Goal: Task Accomplishment & Management: Complete application form

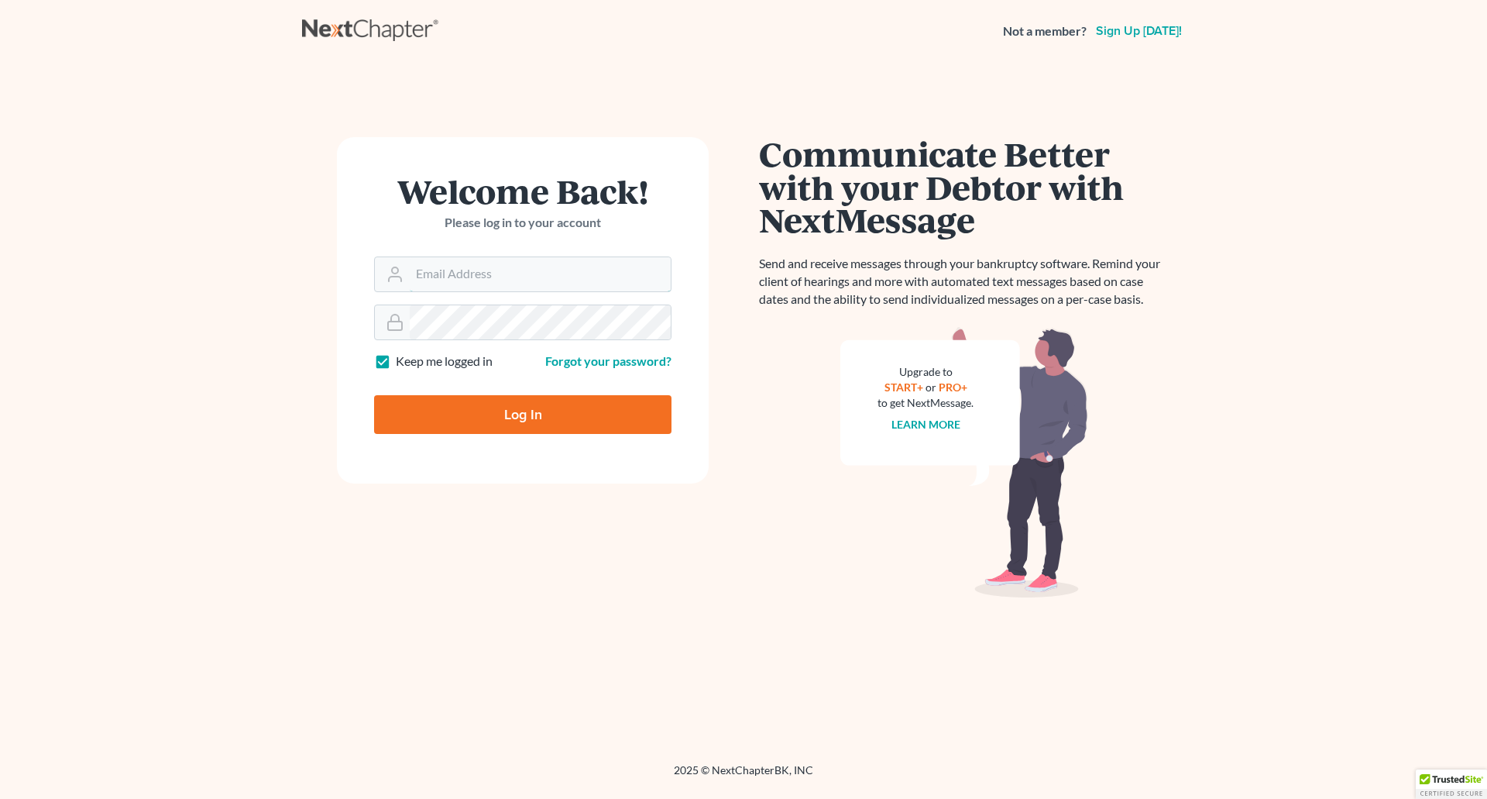
type input "[EMAIL_ADDRESS][DOMAIN_NAME]"
click at [521, 430] on input "Log In" at bounding box center [522, 414] width 297 height 39
type input "Thinking..."
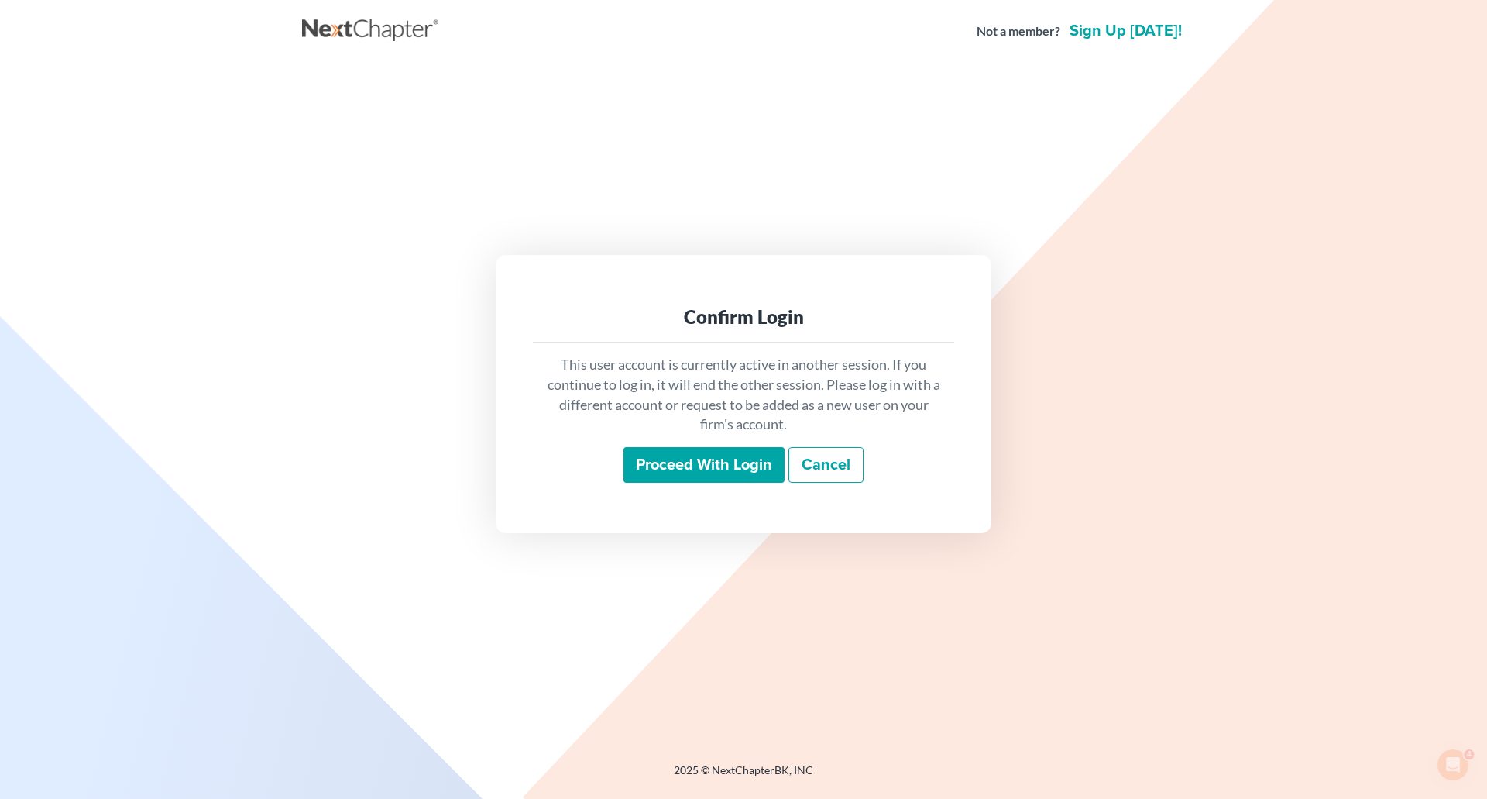
click at [721, 476] on input "Proceed with login" at bounding box center [704, 465] width 161 height 36
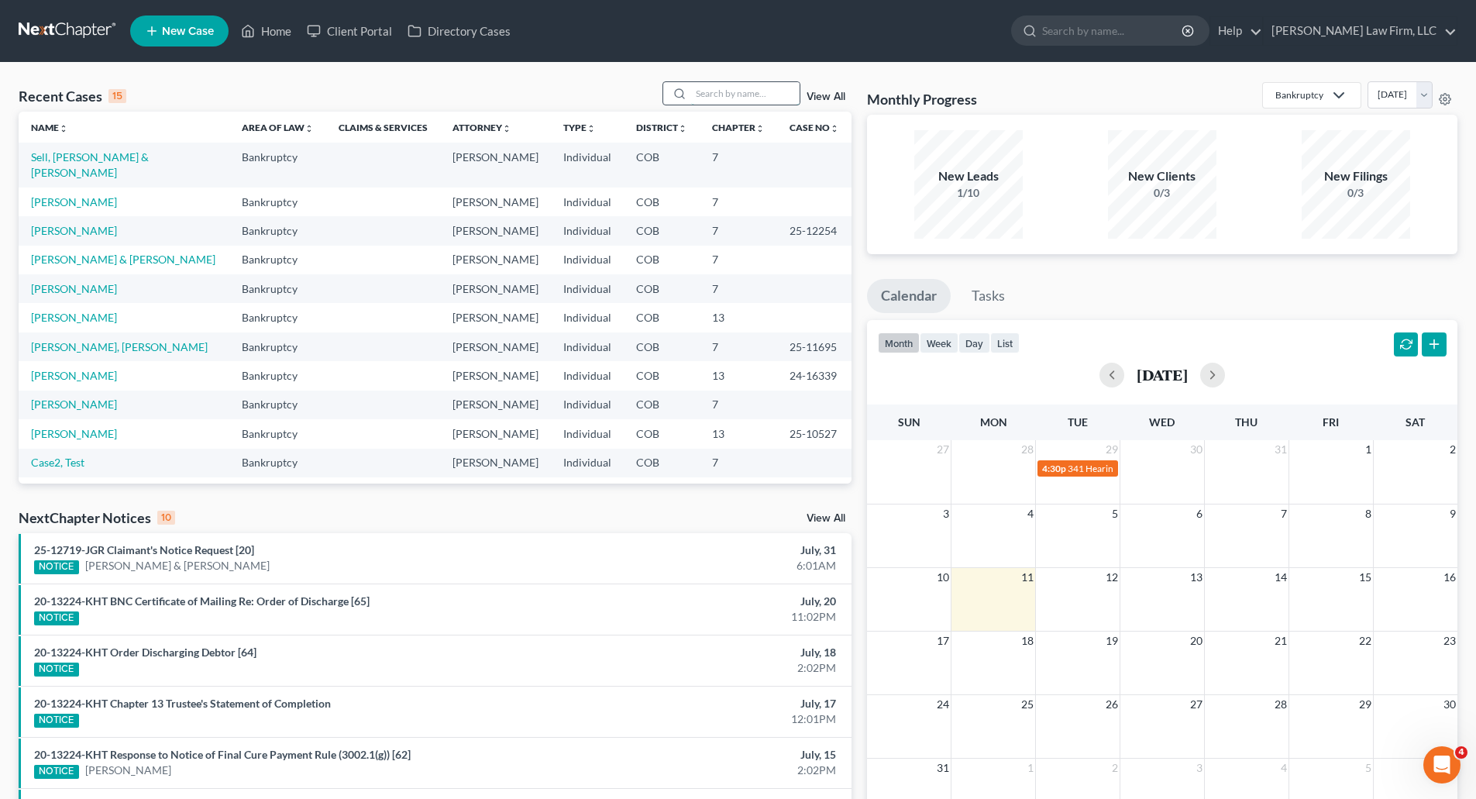
click at [744, 91] on input "search" at bounding box center [745, 93] width 108 height 22
type input "[PERSON_NAME]"
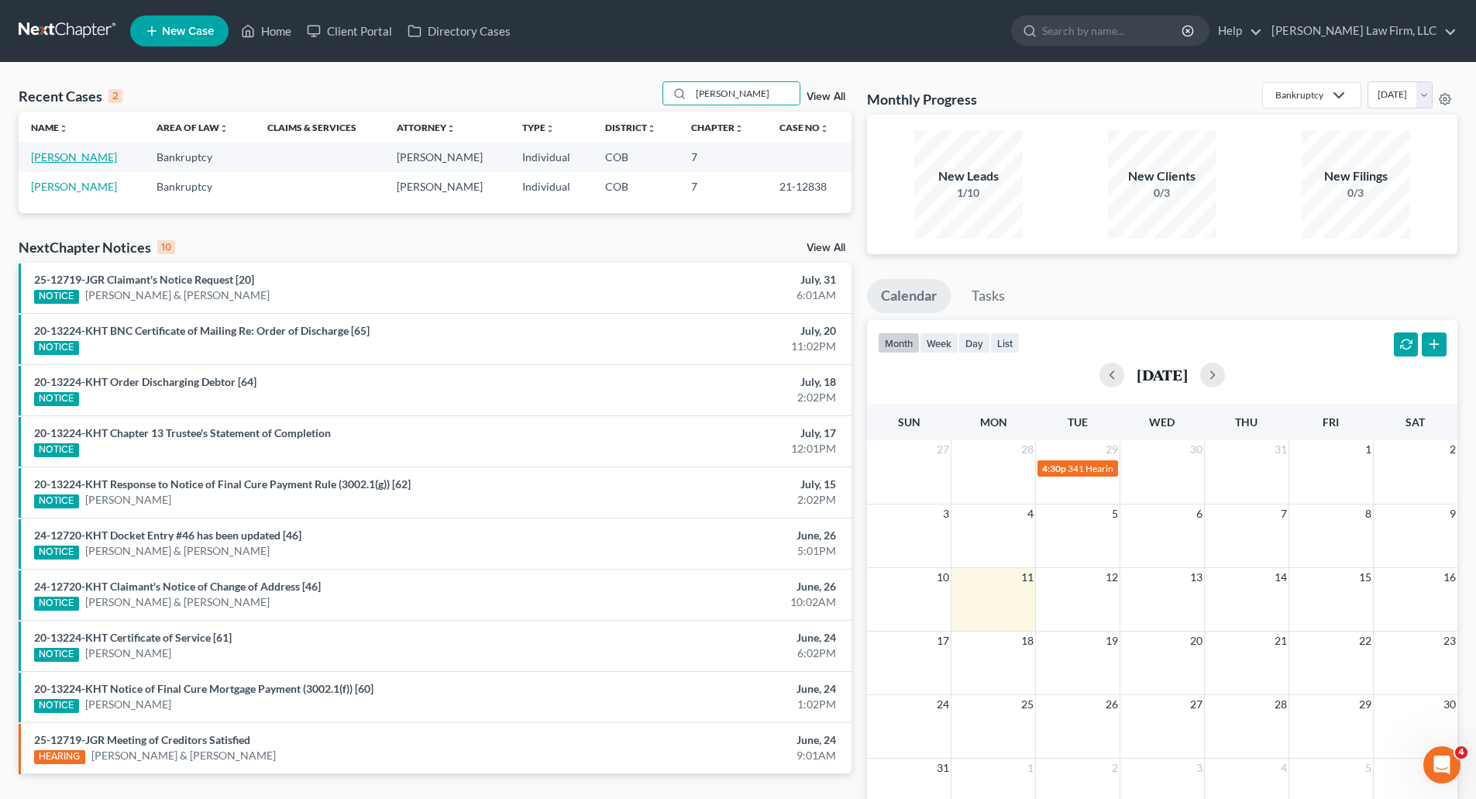
click at [70, 160] on link "[PERSON_NAME]" at bounding box center [74, 156] width 86 height 13
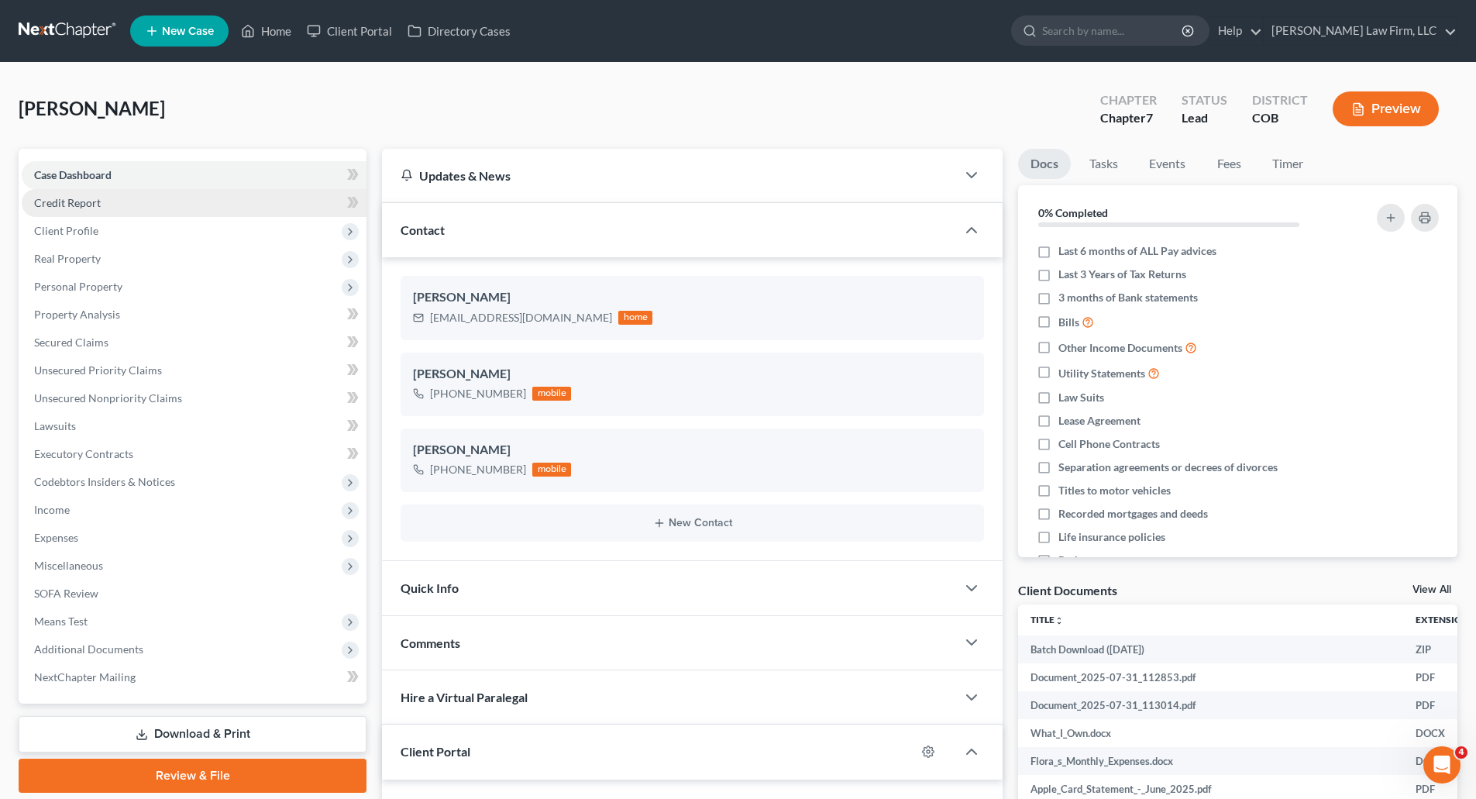
click at [91, 207] on span "Credit Report" at bounding box center [67, 202] width 67 height 13
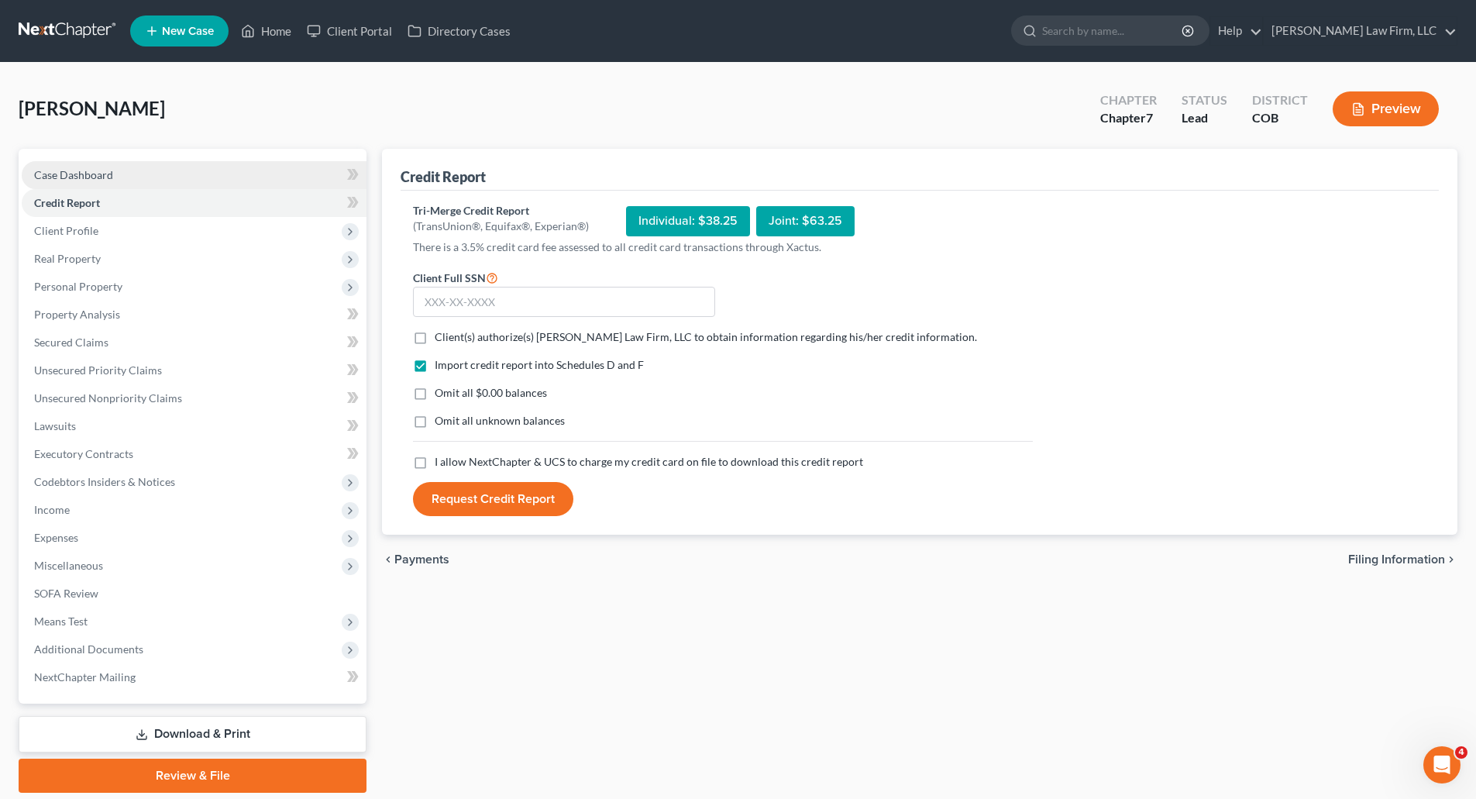
click at [81, 184] on link "Case Dashboard" at bounding box center [194, 175] width 345 height 28
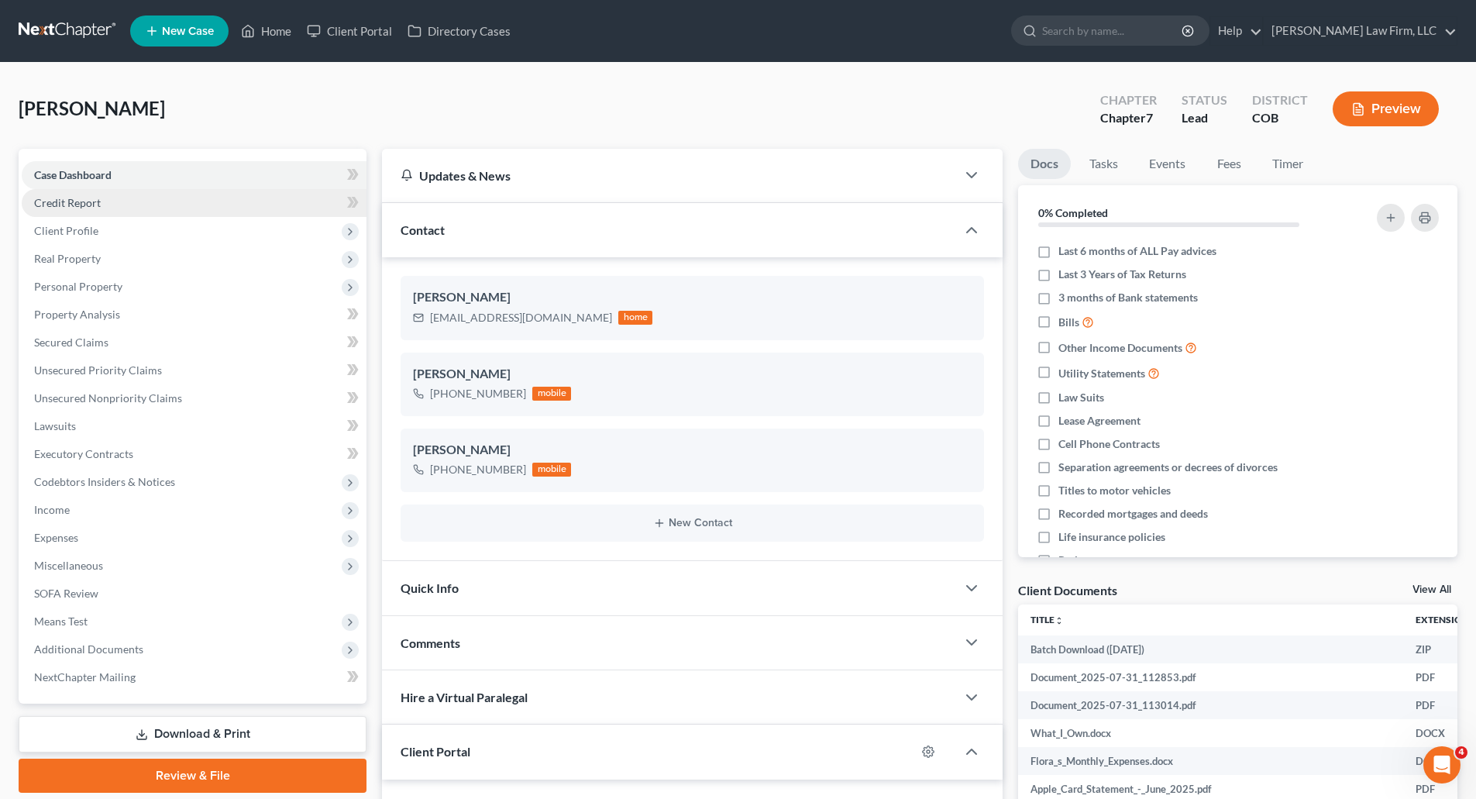
click at [63, 204] on span "Credit Report" at bounding box center [67, 202] width 67 height 13
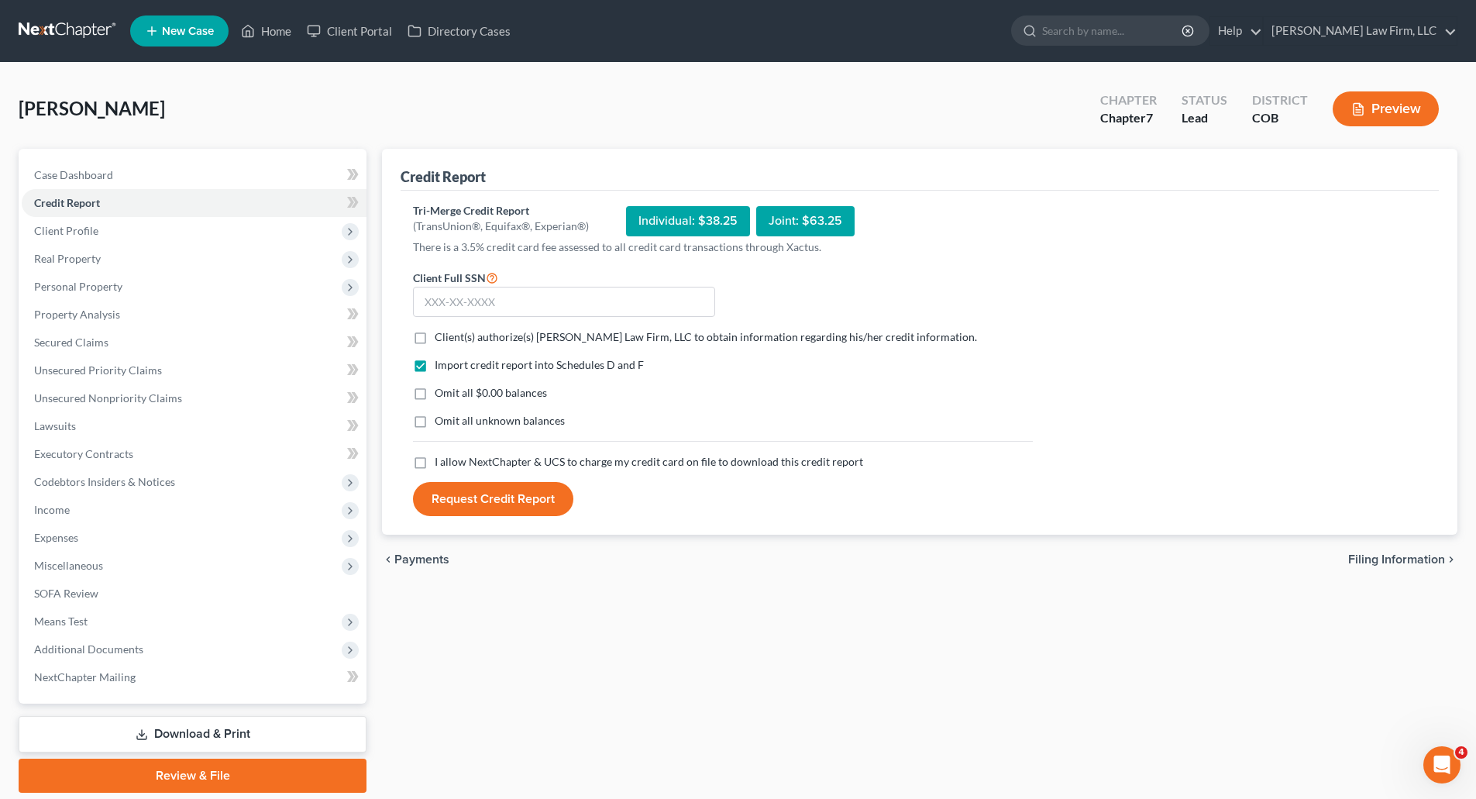
click at [387, 91] on div "[PERSON_NAME] Upgraded Chapter Chapter 7 Status Lead District COB Preview" at bounding box center [738, 114] width 1438 height 67
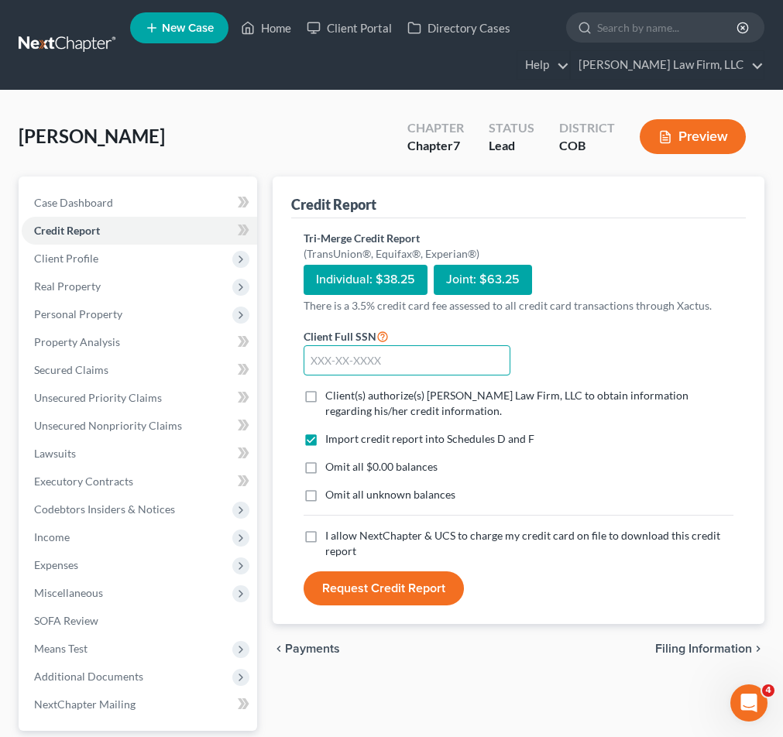
click at [401, 369] on input "text" at bounding box center [408, 360] width 208 height 31
type input "524-92-9963"
click at [325, 396] on label "Client(s) authorize(s) [PERSON_NAME] Law Firm, LLC to obtain information regard…" at bounding box center [529, 403] width 408 height 31
click at [332, 396] on input "Client(s) authorize(s) [PERSON_NAME] Law Firm, LLC to obtain information regard…" at bounding box center [337, 393] width 10 height 10
checkbox input "true"
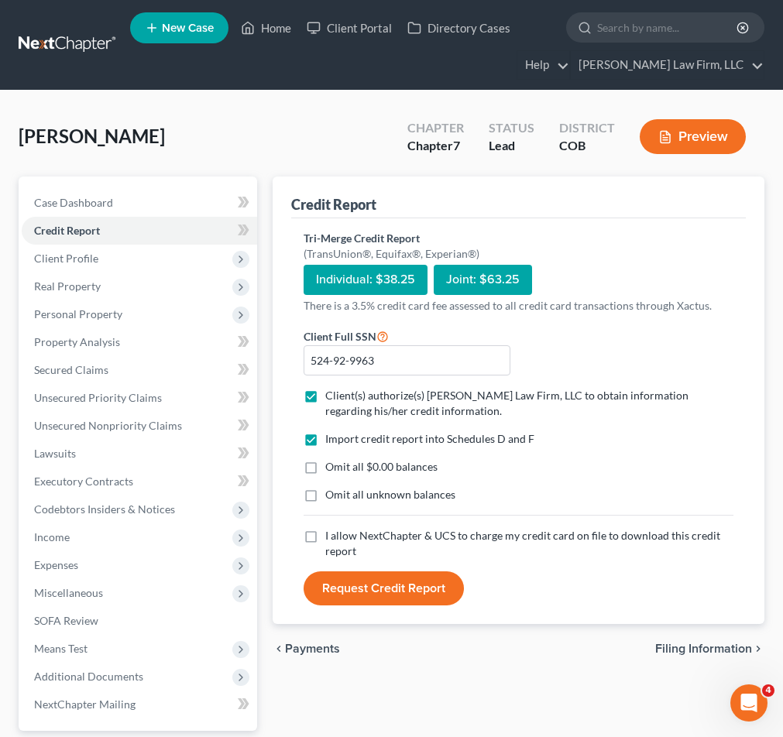
click at [325, 537] on label "I allow NextChapter & UCS to charge my credit card on file to download this cre…" at bounding box center [529, 543] width 408 height 31
click at [332, 537] on input "I allow NextChapter & UCS to charge my credit card on file to download this cre…" at bounding box center [337, 533] width 10 height 10
checkbox input "true"
click at [400, 595] on button "Request Credit Report" at bounding box center [384, 589] width 160 height 34
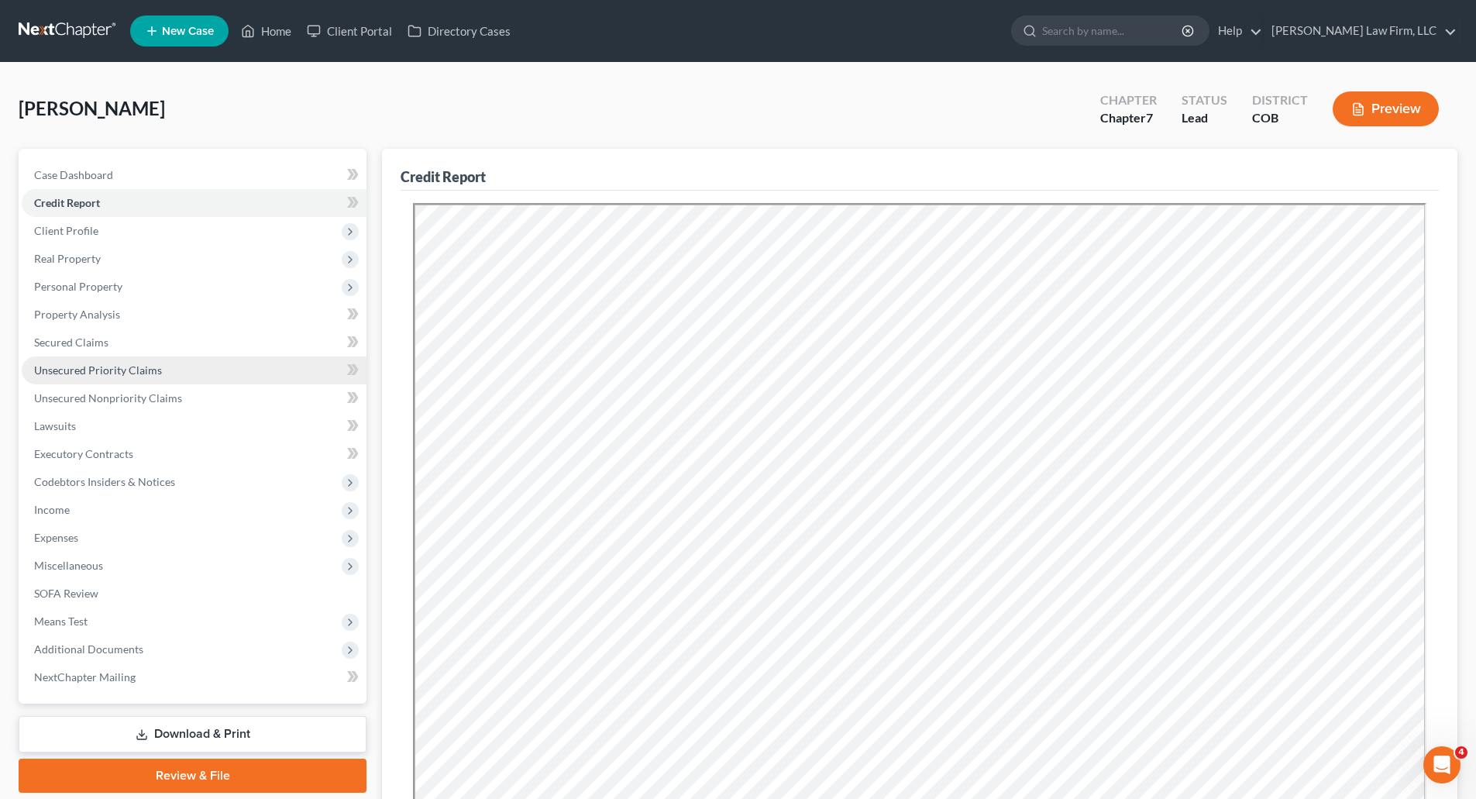
click at [98, 363] on span "Unsecured Priority Claims" at bounding box center [98, 369] width 128 height 13
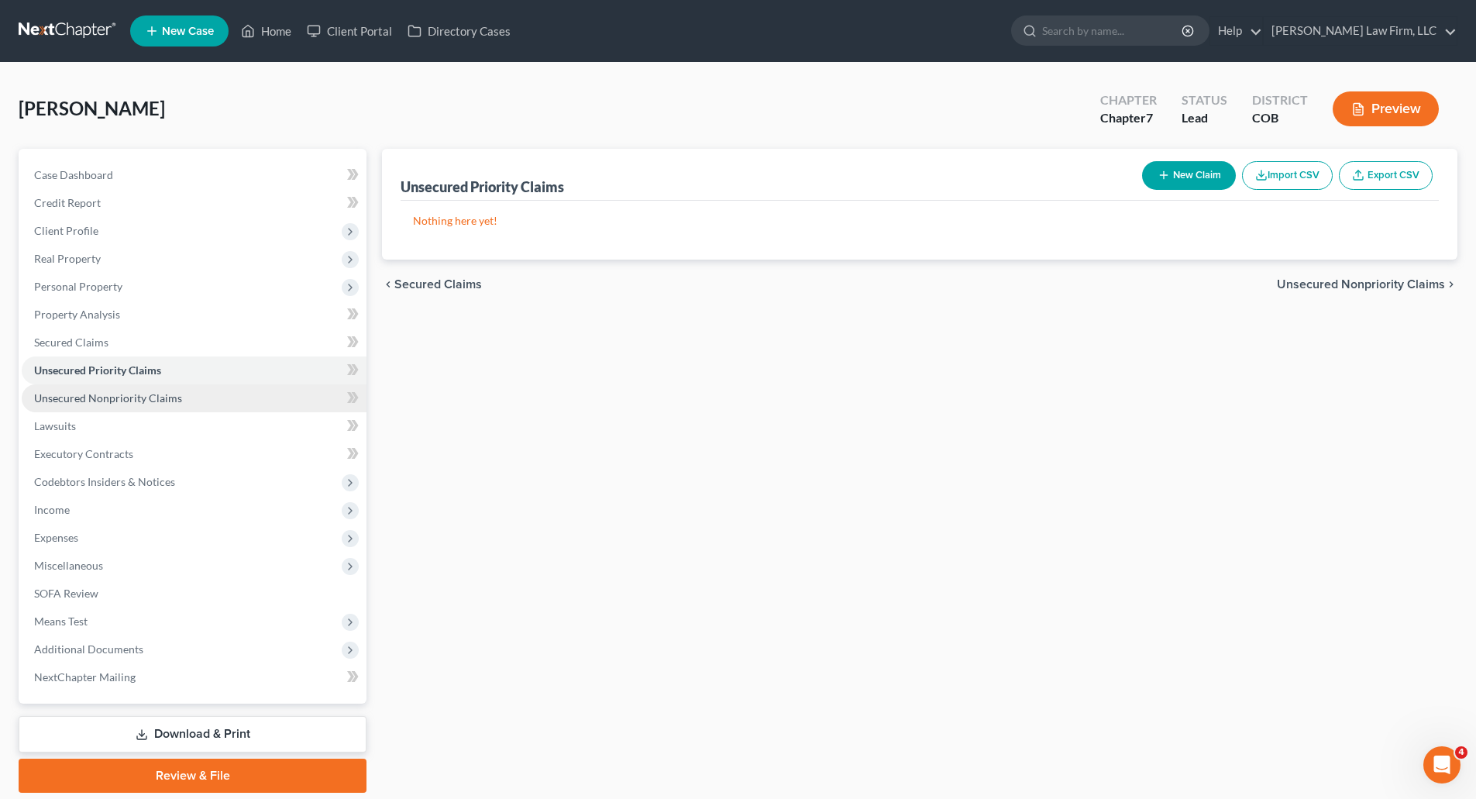
click at [113, 393] on span "Unsecured Nonpriority Claims" at bounding box center [108, 397] width 148 height 13
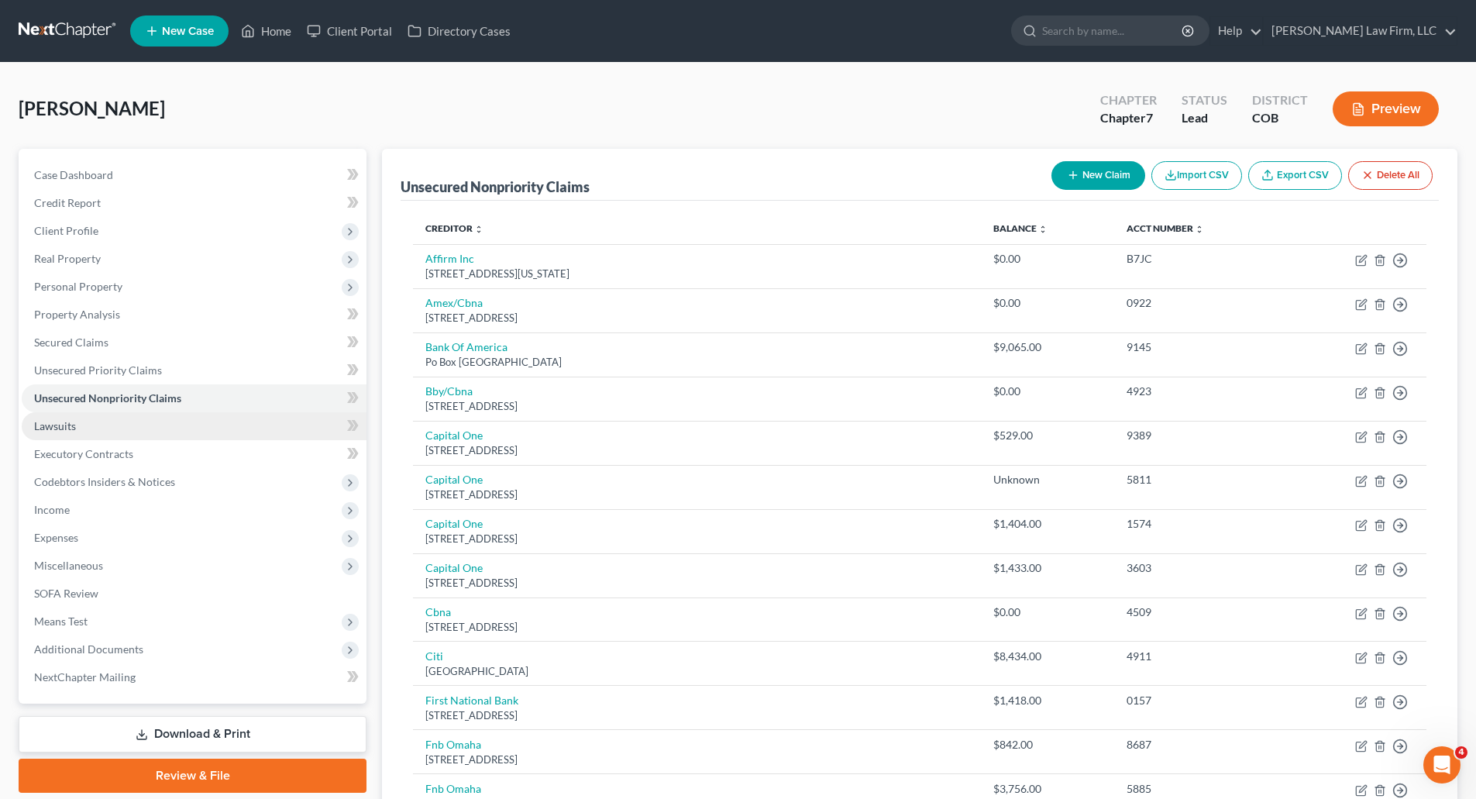
click at [54, 432] on link "Lawsuits" at bounding box center [194, 426] width 345 height 28
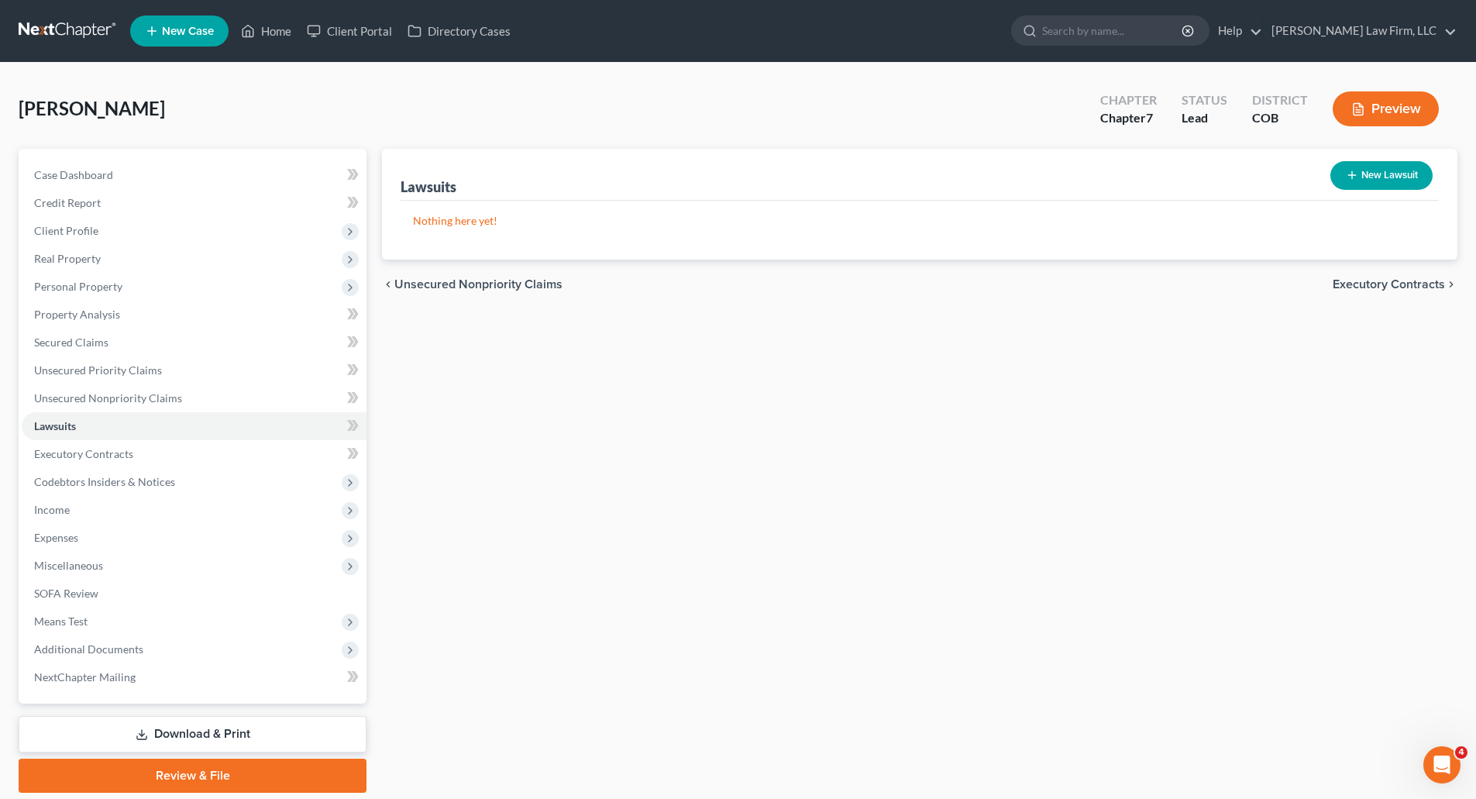
click at [1367, 184] on button "New Lawsuit" at bounding box center [1381, 175] width 102 height 29
select select "0"
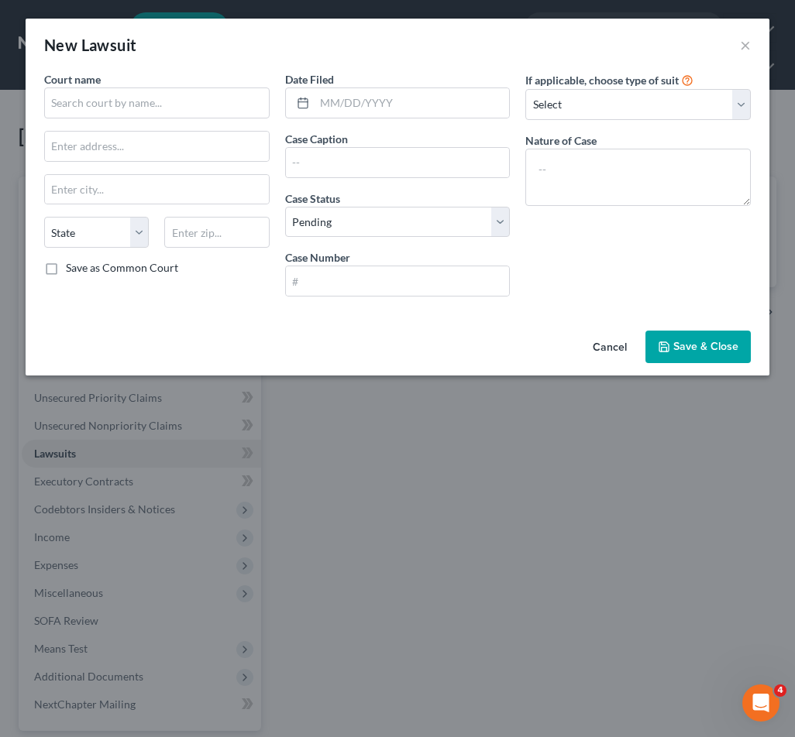
click at [387, 50] on div "New Lawsuit ×" at bounding box center [398, 45] width 744 height 53
click at [109, 112] on input "text" at bounding box center [156, 103] width 225 height 31
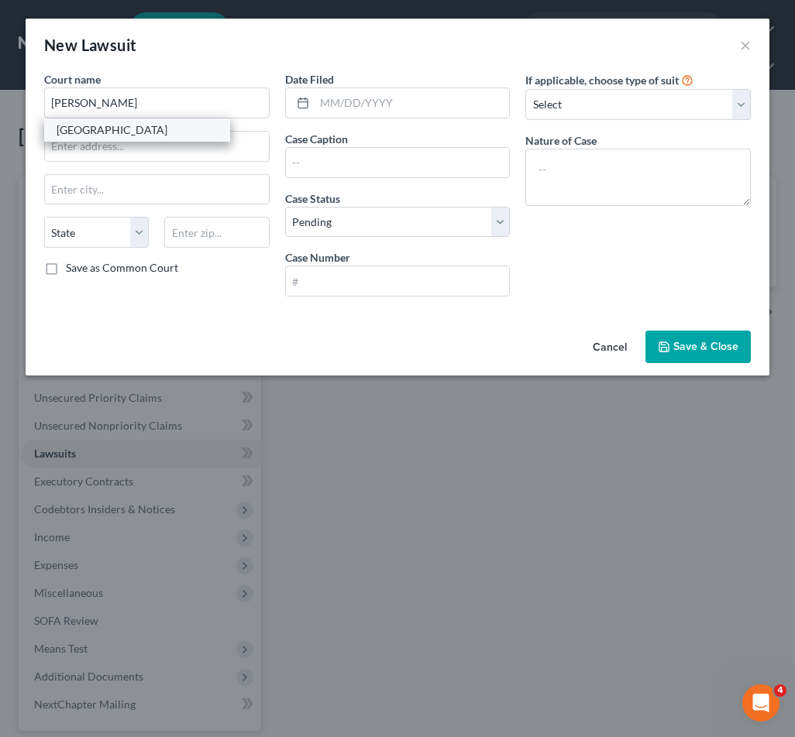
click at [113, 127] on div "[GEOGRAPHIC_DATA]" at bounding box center [137, 129] width 161 height 15
type input "[GEOGRAPHIC_DATA]"
type input "[STREET_ADDRESS]"
type input "[GEOGRAPHIC_DATA]"
select select "5"
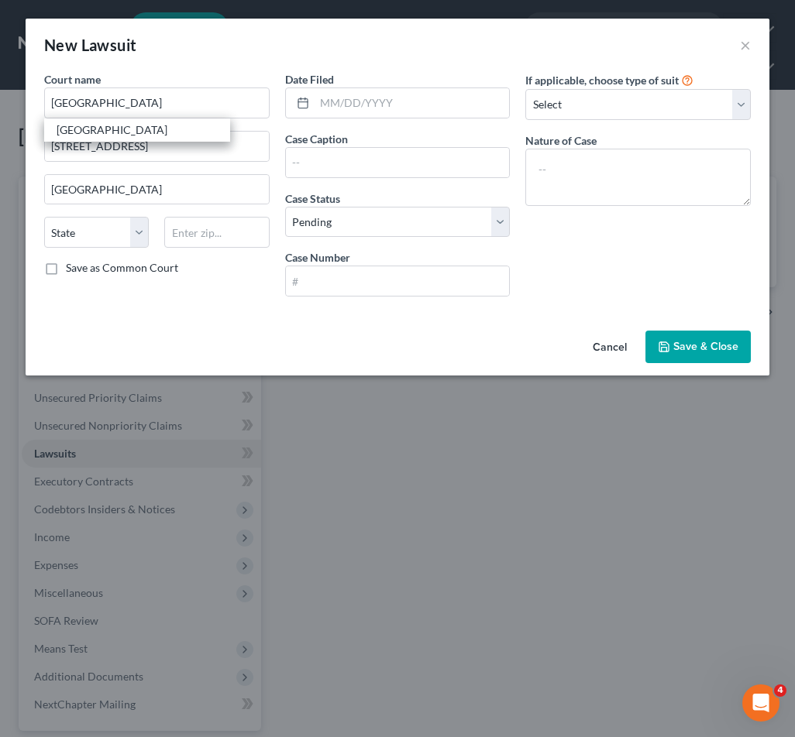
type input "80601"
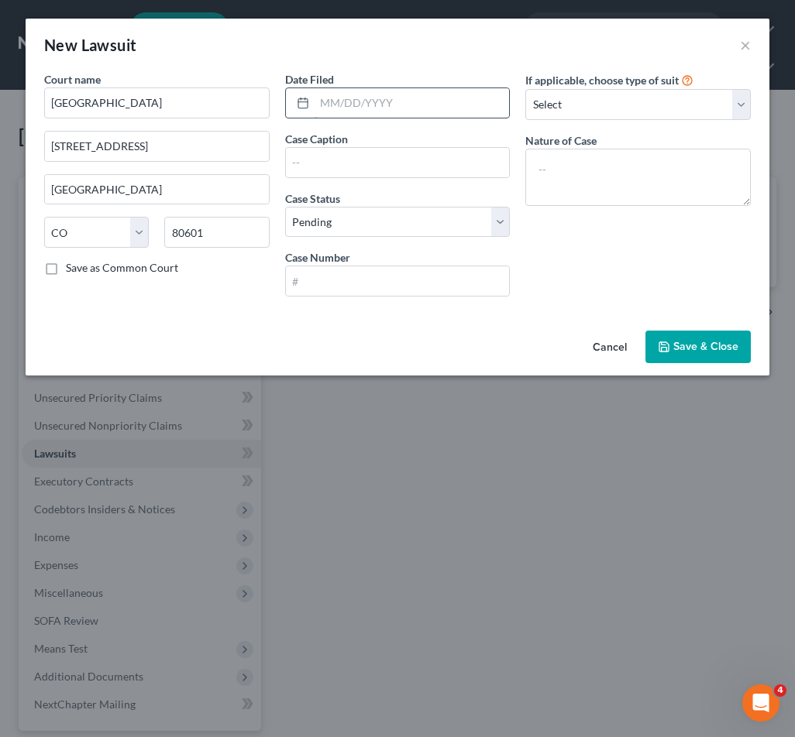
click at [347, 95] on input "text" at bounding box center [411, 102] width 195 height 29
type input "[DATE]"
click at [363, 156] on input "text" at bounding box center [398, 162] width 224 height 29
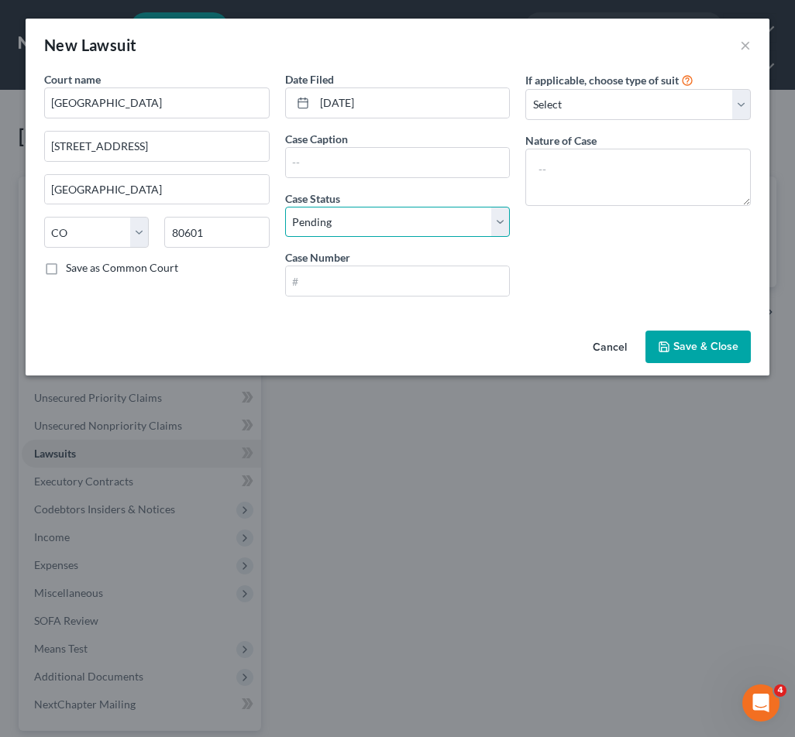
click at [338, 215] on select "Select Pending On Appeal Concluded" at bounding box center [397, 222] width 225 height 31
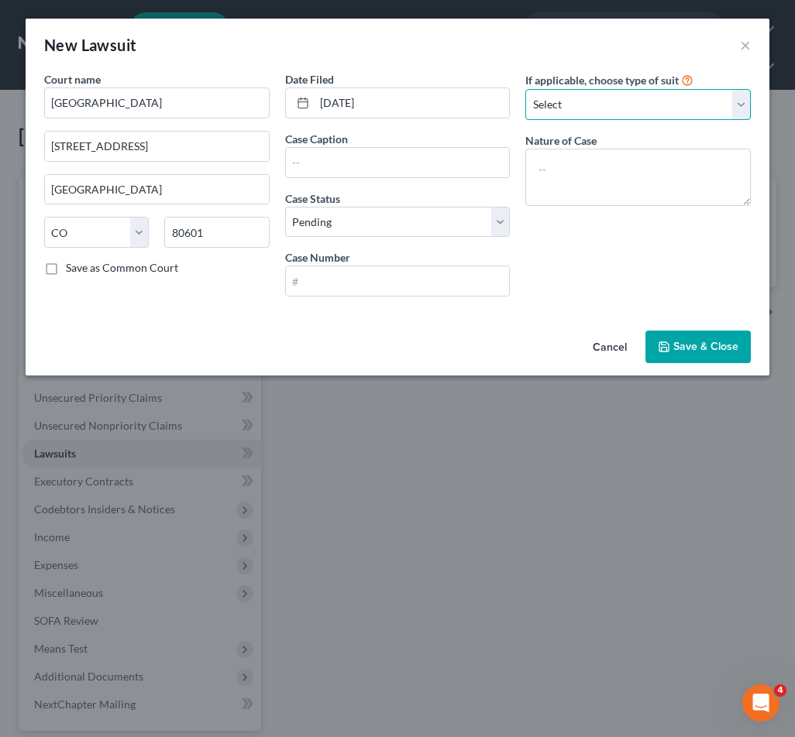
click at [588, 112] on select "Select Repossession Garnishment Foreclosure Attached, Seized, Or Levied Other" at bounding box center [637, 104] width 225 height 31
click at [686, 349] on span "Save & Close" at bounding box center [705, 346] width 65 height 13
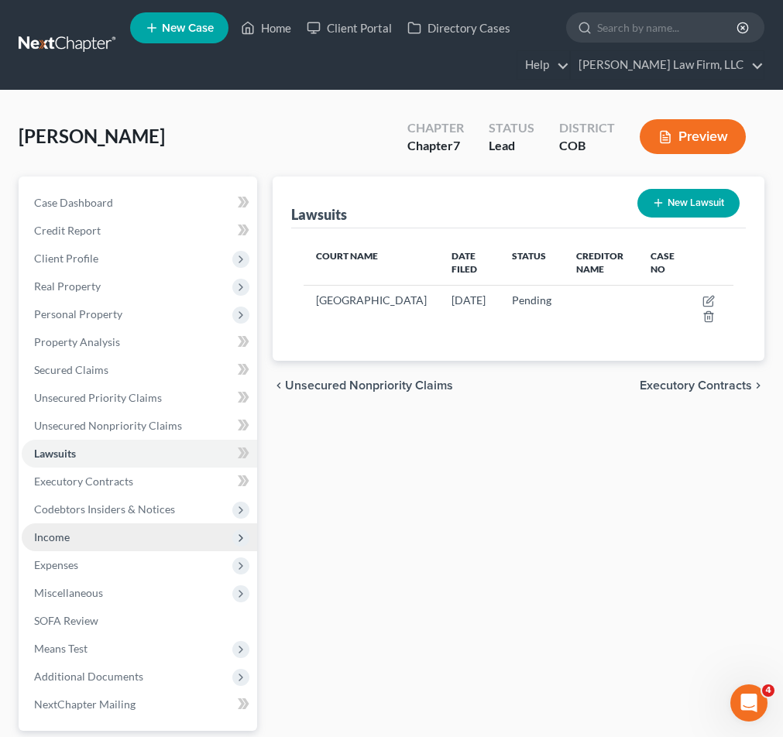
click at [95, 542] on span "Income" at bounding box center [139, 538] width 235 height 28
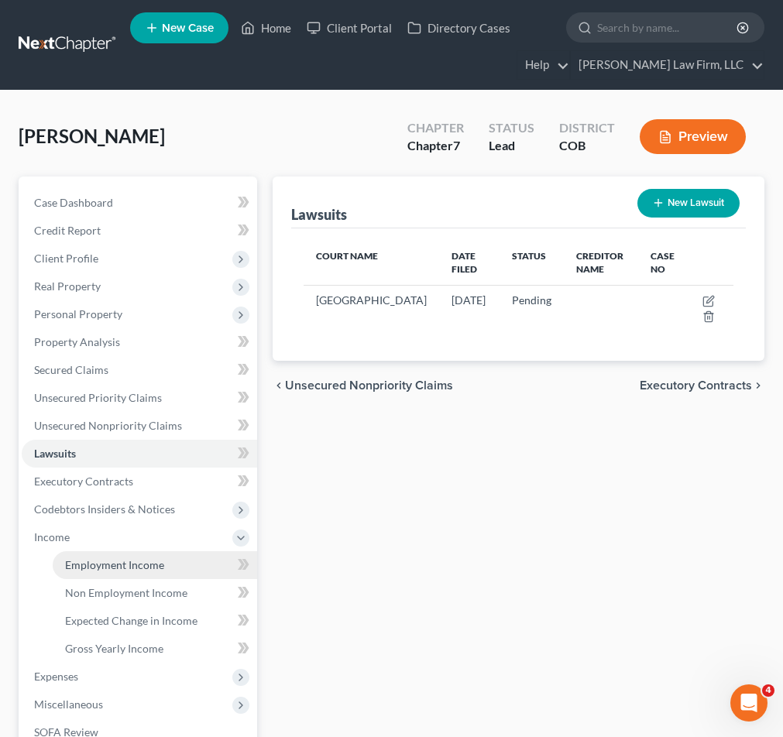
click at [143, 572] on link "Employment Income" at bounding box center [155, 566] width 204 height 28
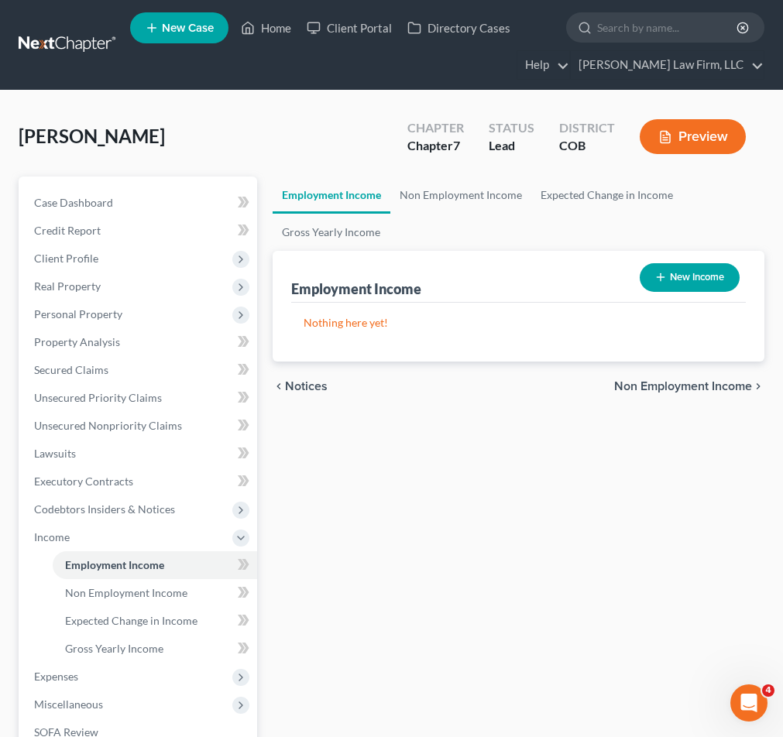
click at [680, 271] on button "New Income" at bounding box center [690, 277] width 100 height 29
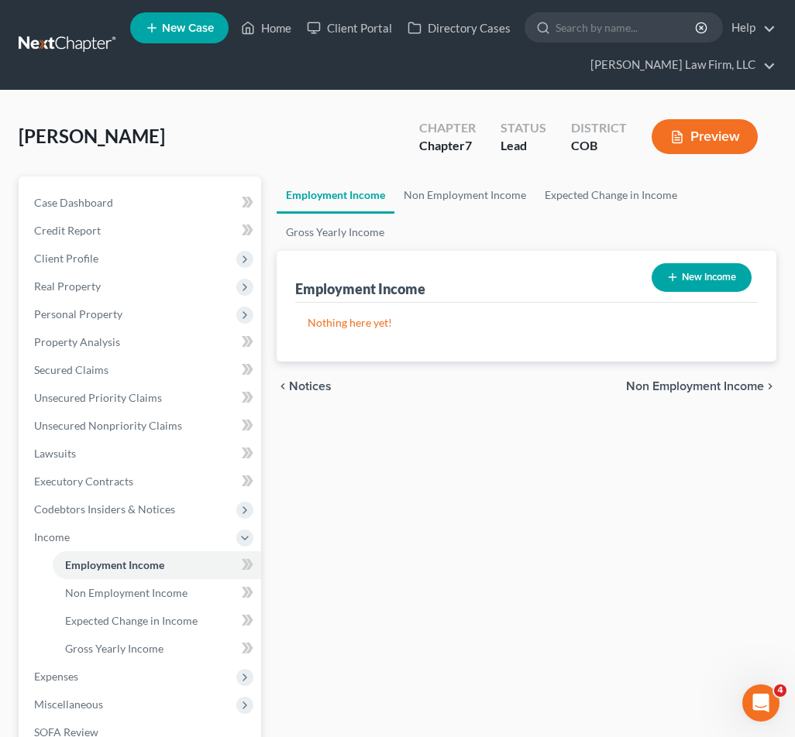
select select "0"
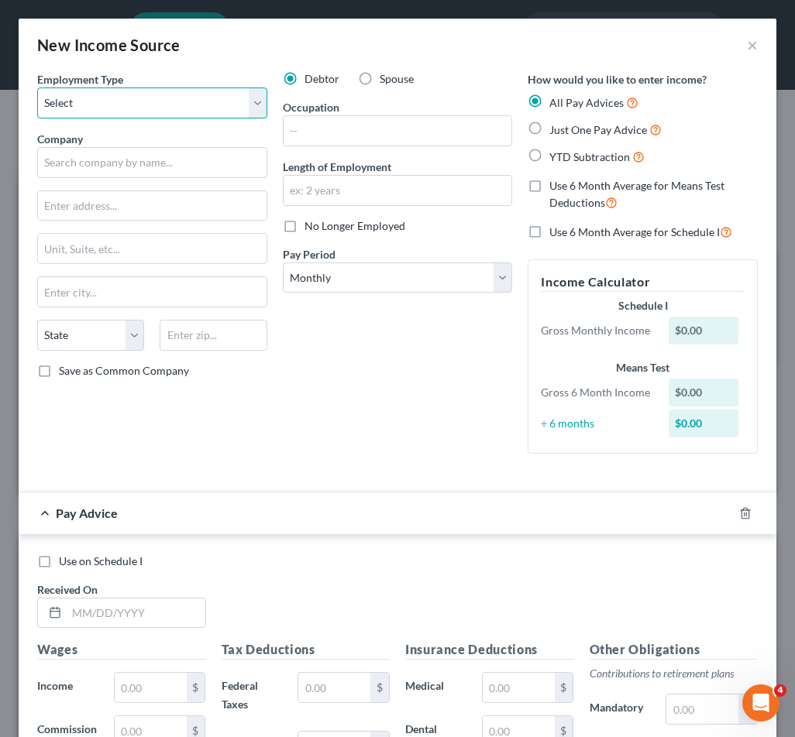
click at [154, 107] on select "Select Full or [DEMOGRAPHIC_DATA] Employment Self Employment" at bounding box center [152, 103] width 230 height 31
select select "0"
click at [37, 88] on select "Select Full or [DEMOGRAPHIC_DATA] Employment Self Employment" at bounding box center [152, 103] width 230 height 31
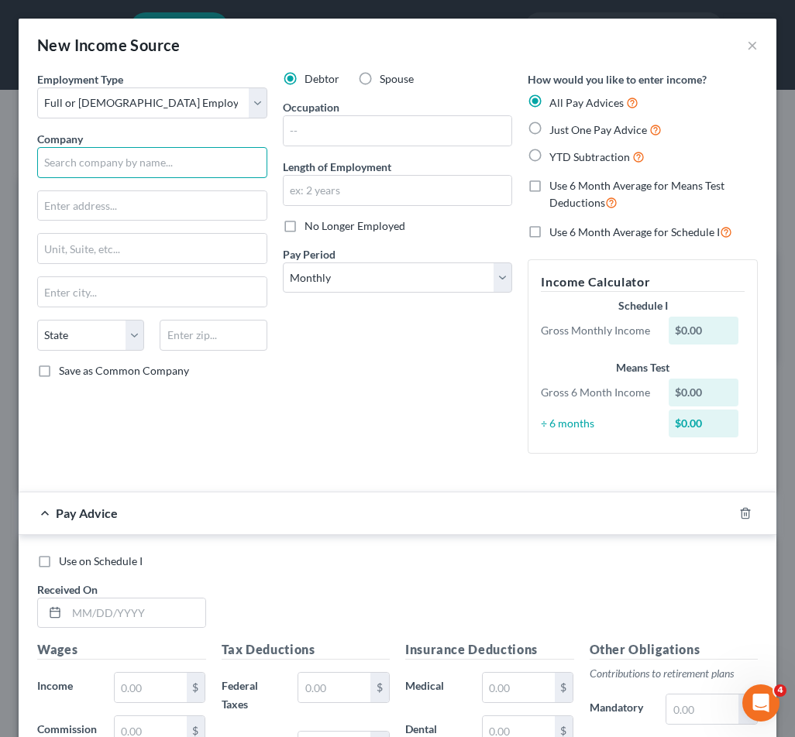
click at [107, 161] on input "text" at bounding box center [152, 162] width 230 height 31
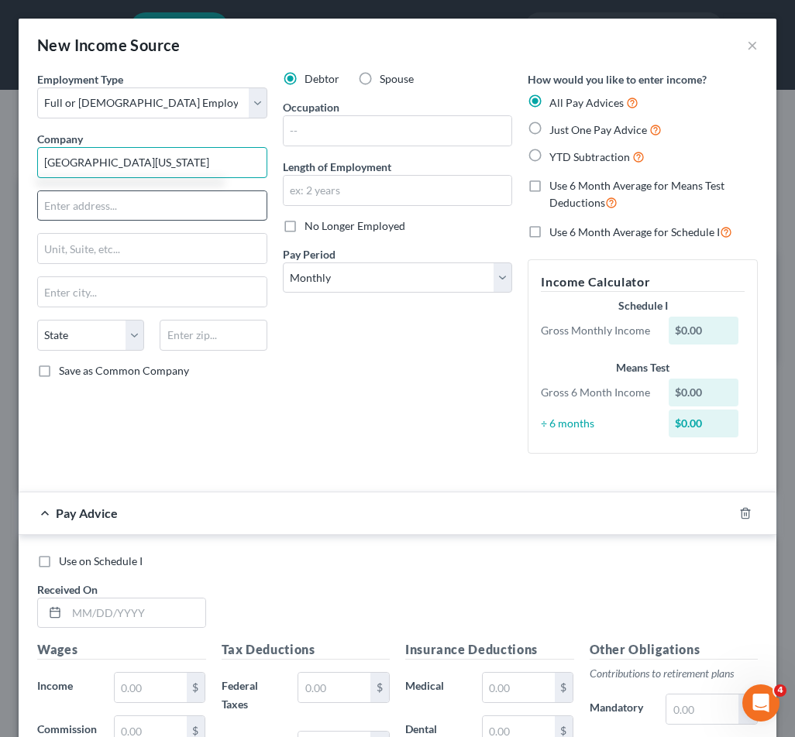
type input "[GEOGRAPHIC_DATA][US_STATE]"
click at [74, 204] on input "text" at bounding box center [152, 205] width 229 height 29
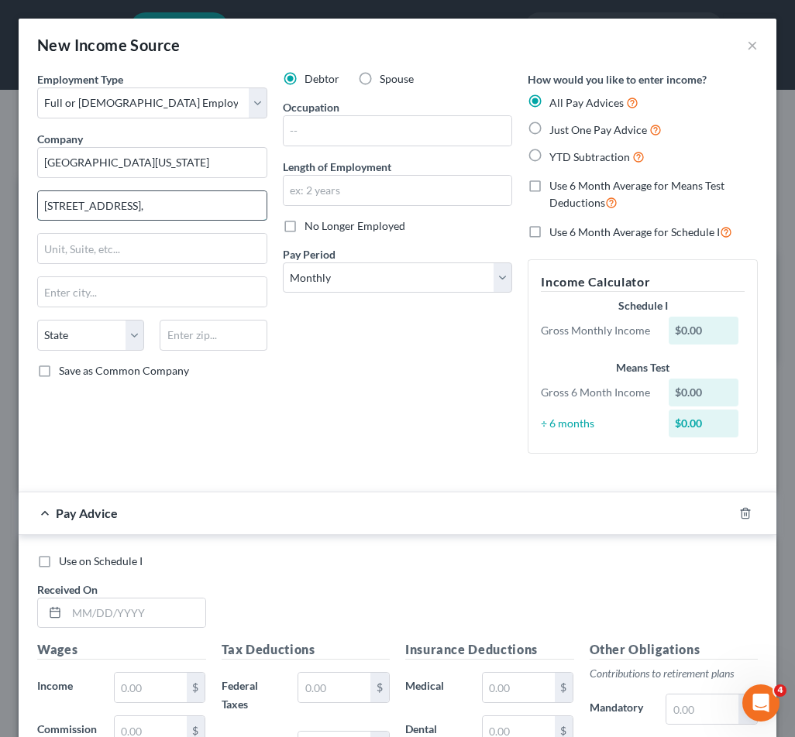
type input "[STREET_ADDRESS],"
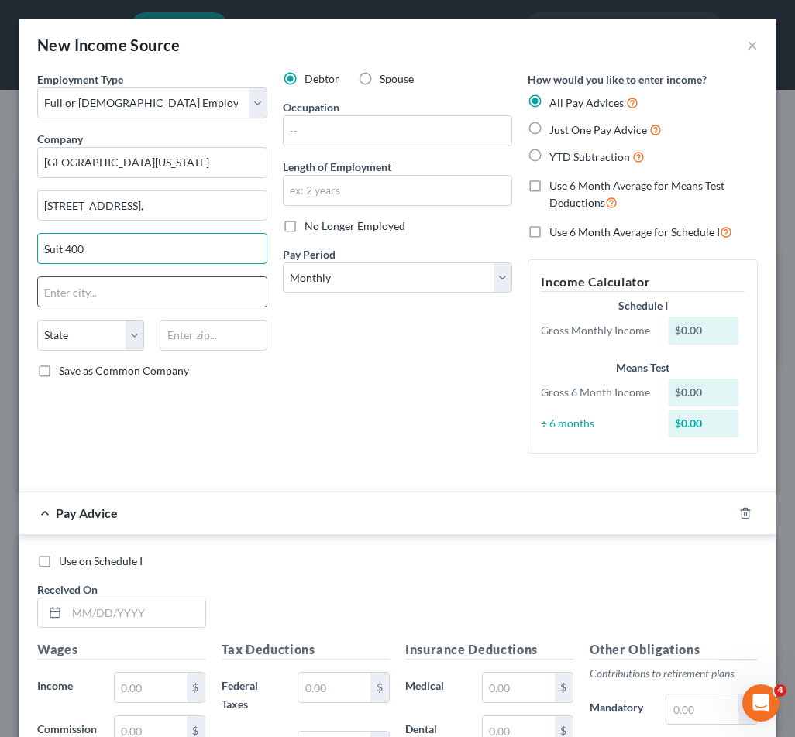
type input "Suit 400"
click at [68, 297] on input "text" at bounding box center [152, 291] width 229 height 29
type input "[GEOGRAPHIC_DATA]"
click at [424, 325] on div "Debtor Spouse Occupation Length of Employment No Longer Employed Pay Period * S…" at bounding box center [398, 268] width 246 height 395
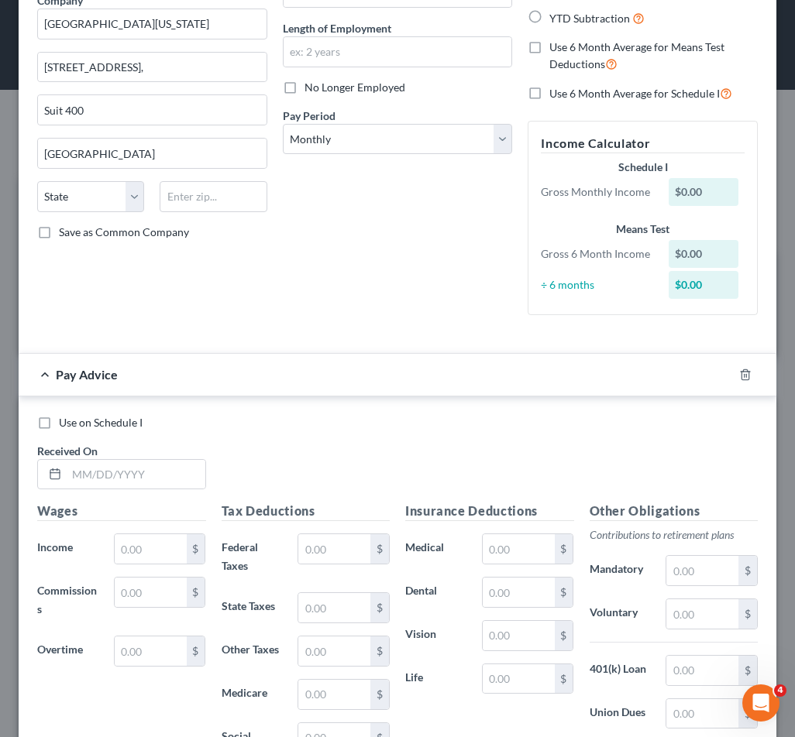
scroll to position [155, 0]
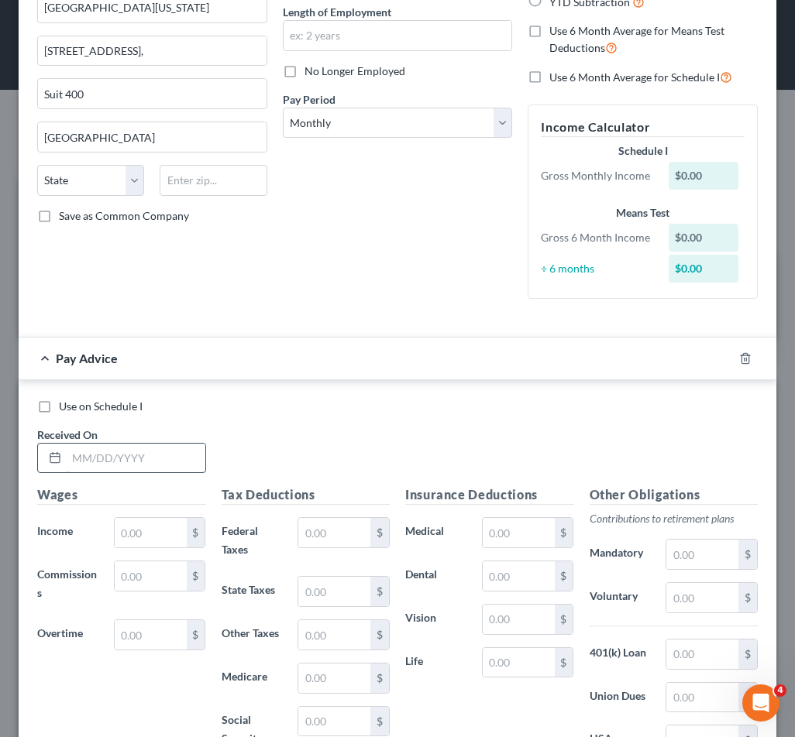
click at [152, 459] on input "text" at bounding box center [136, 458] width 139 height 29
type input "[DATE]"
click at [139, 538] on input "text" at bounding box center [151, 532] width 72 height 29
type input "2,378.80"
click at [325, 413] on div "Use on Schedule I" at bounding box center [397, 406] width 720 height 15
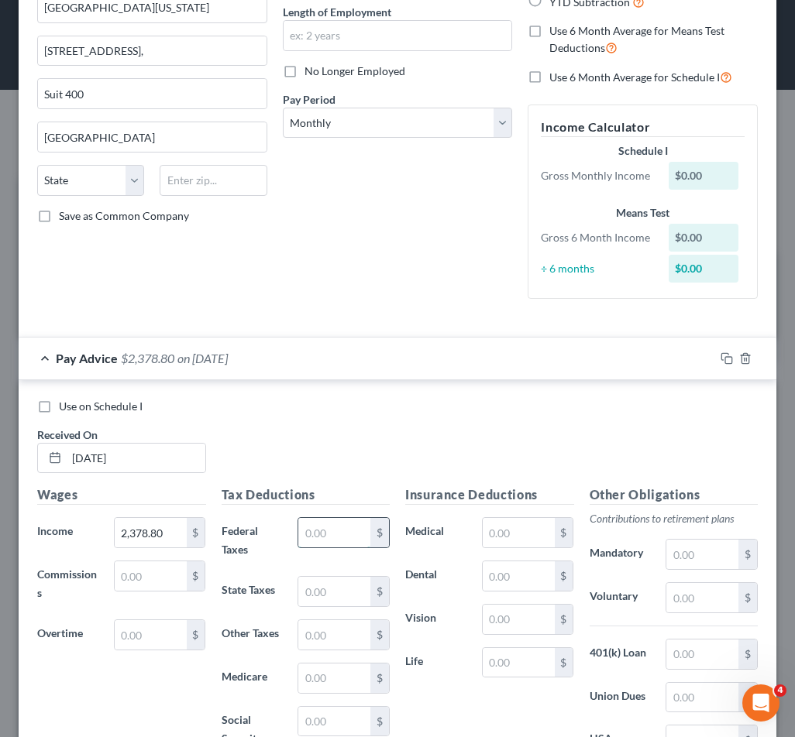
click at [311, 538] on input "text" at bounding box center [334, 532] width 72 height 29
type input "286.71"
click at [315, 679] on input "text" at bounding box center [334, 678] width 72 height 29
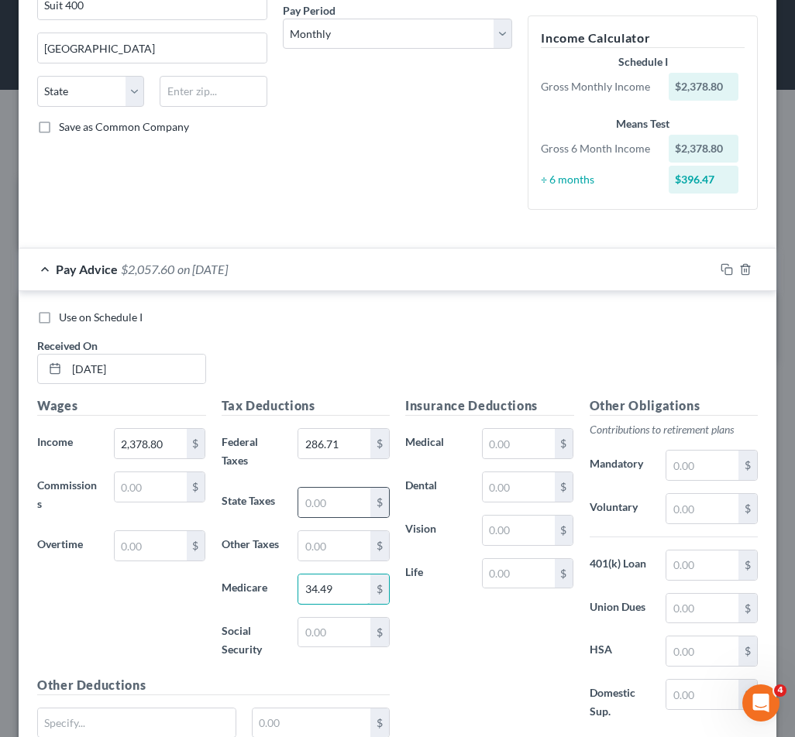
scroll to position [310, 0]
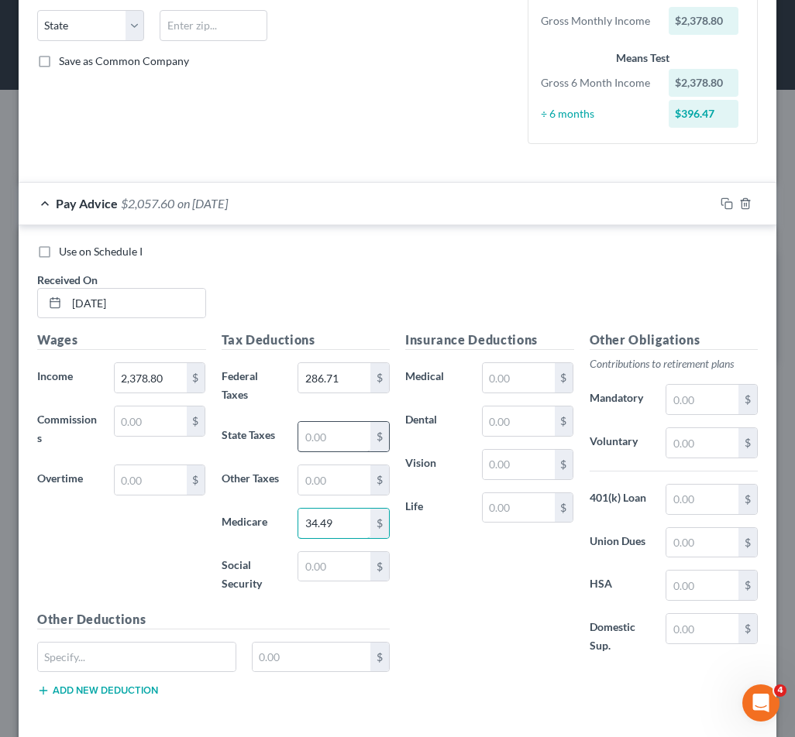
type input "34.49"
click at [299, 436] on input "text" at bounding box center [334, 436] width 72 height 29
type input "75"
click at [482, 565] on div "Insurance Deductions Medical $ Dental $ Vision $ Life $" at bounding box center [489, 502] width 184 height 342
click at [150, 652] on input "text" at bounding box center [137, 657] width 198 height 29
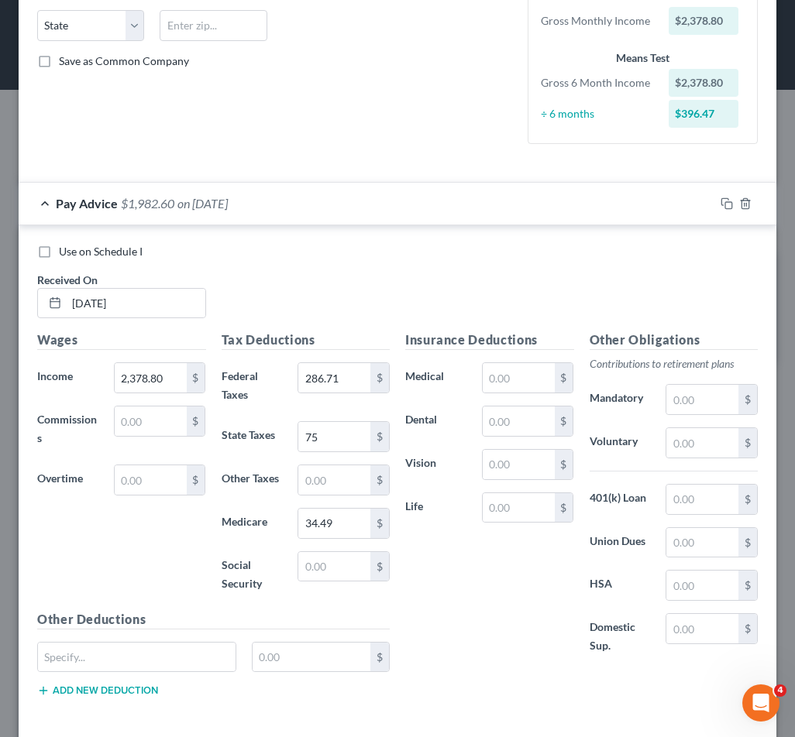
click at [346, 497] on div "Tax Deductions Federal Taxes 286.71 $ State Taxes 75 $ Other Taxes $ Medicare 3…" at bounding box center [306, 470] width 184 height 279
click at [343, 476] on input "text" at bounding box center [334, 480] width 72 height 29
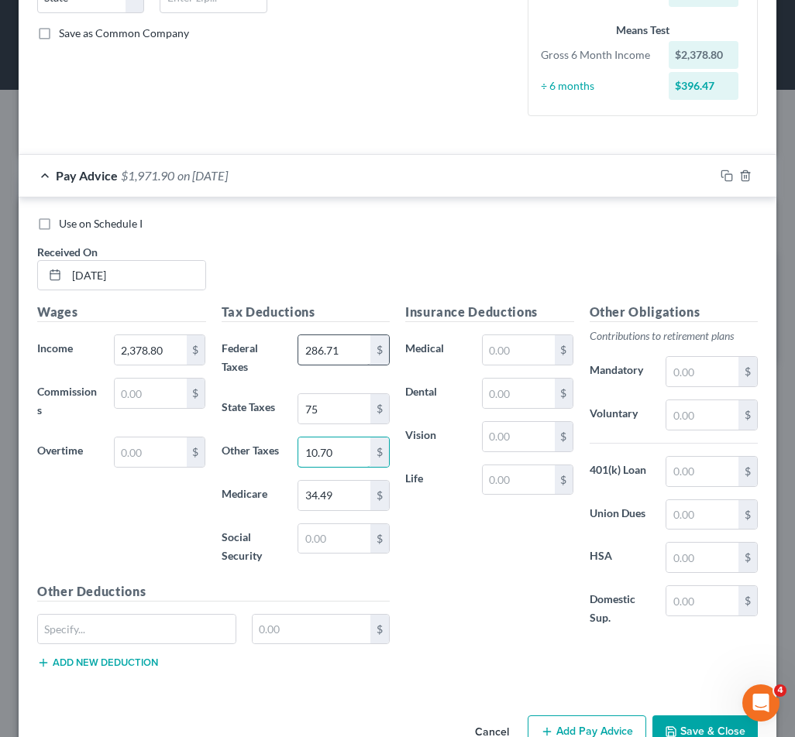
scroll to position [380, 0]
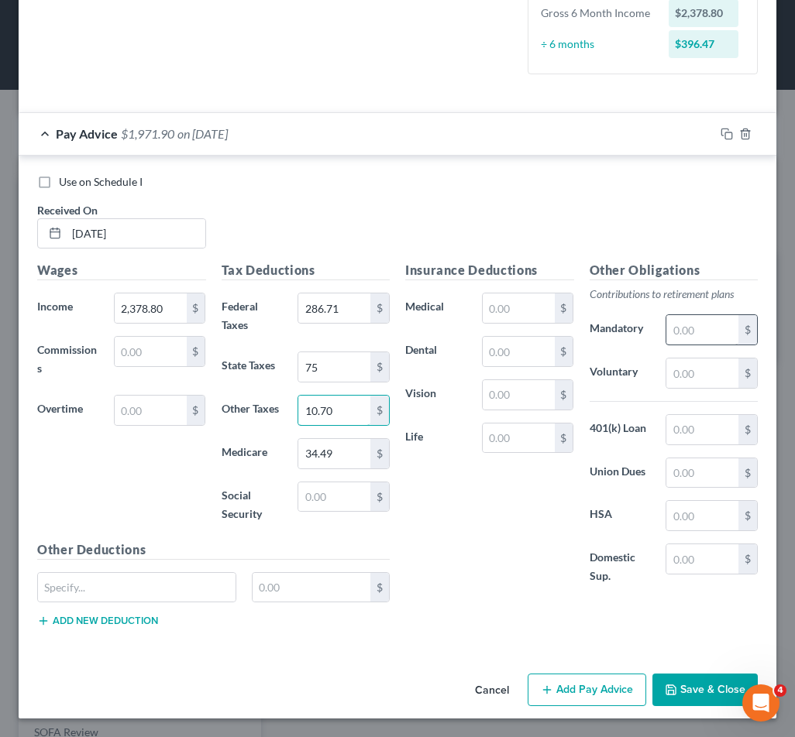
type input "10.70"
click at [679, 332] on input "text" at bounding box center [702, 329] width 72 height 29
type input "261.67"
click at [448, 562] on div "Insurance Deductions Medical $ Dental $ Vision $ Life $" at bounding box center [489, 432] width 184 height 342
click at [433, 137] on div "Pay Advice $1,710.23 on [DATE]" at bounding box center [367, 133] width 696 height 41
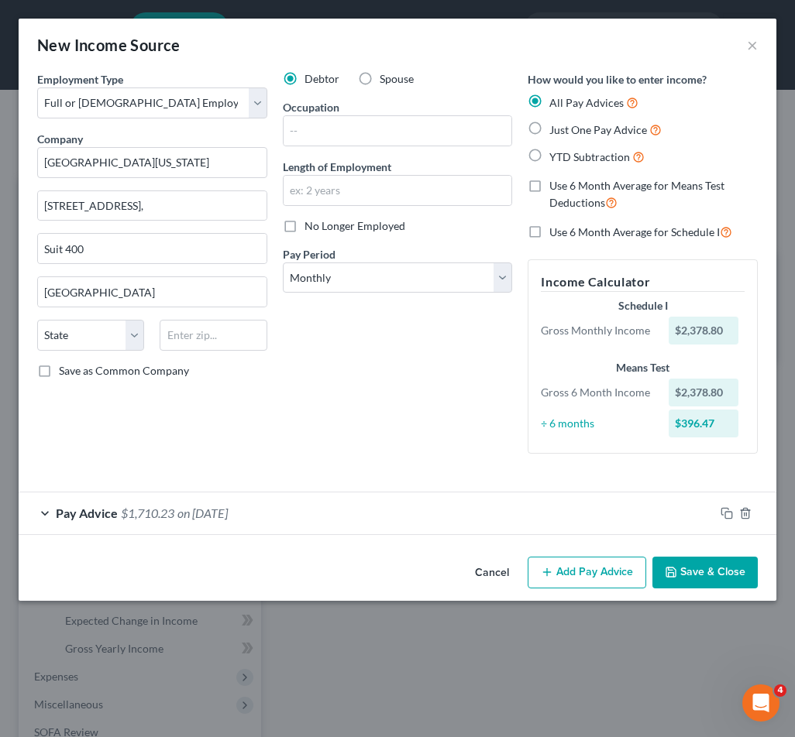
scroll to position [0, 0]
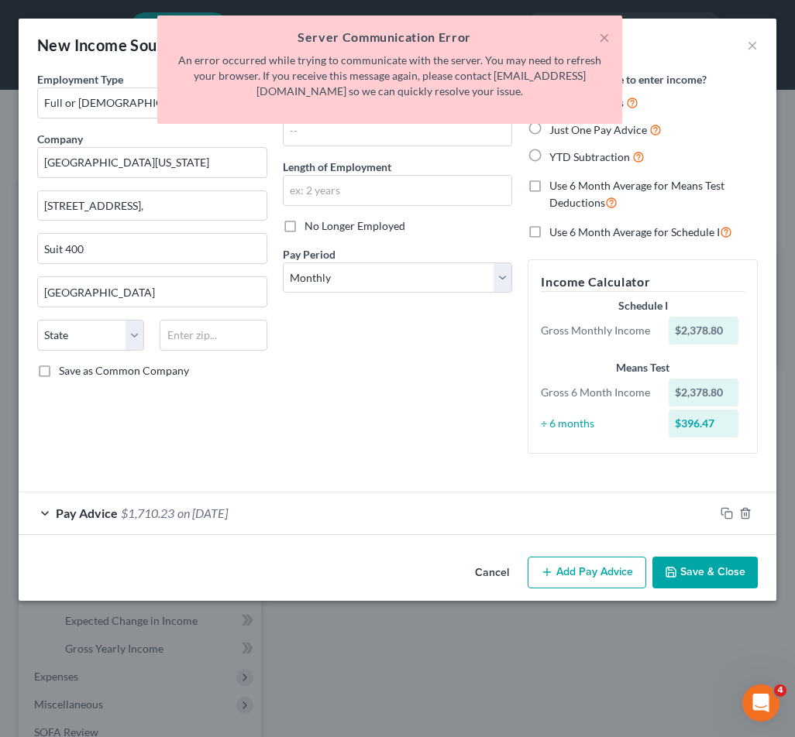
click at [393, 404] on div "Debtor Spouse Occupation Length of Employment No Longer Employed Pay Period * S…" at bounding box center [398, 268] width 246 height 395
click at [545, 585] on button "Add Pay Advice" at bounding box center [586, 573] width 119 height 33
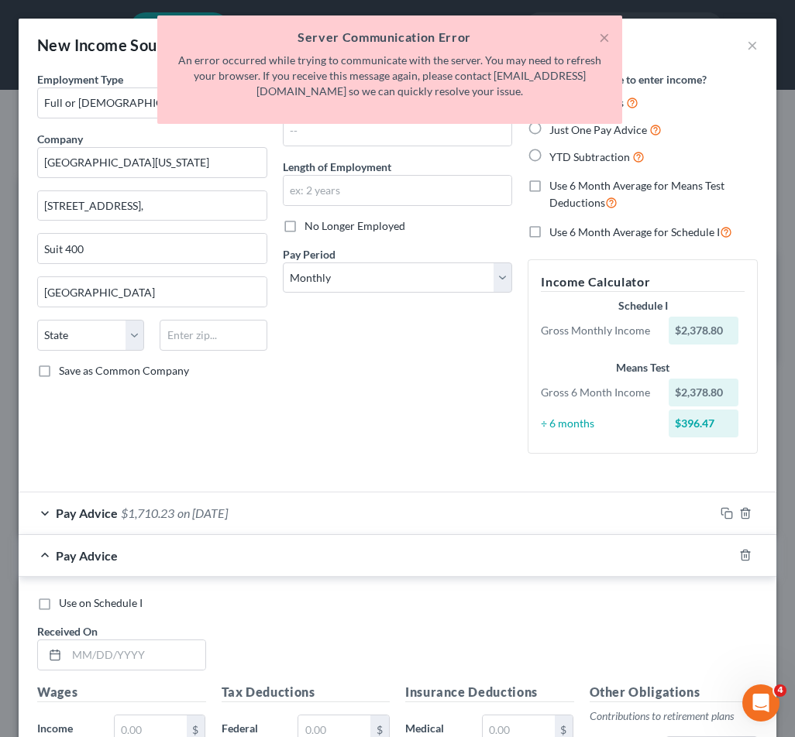
scroll to position [77, 0]
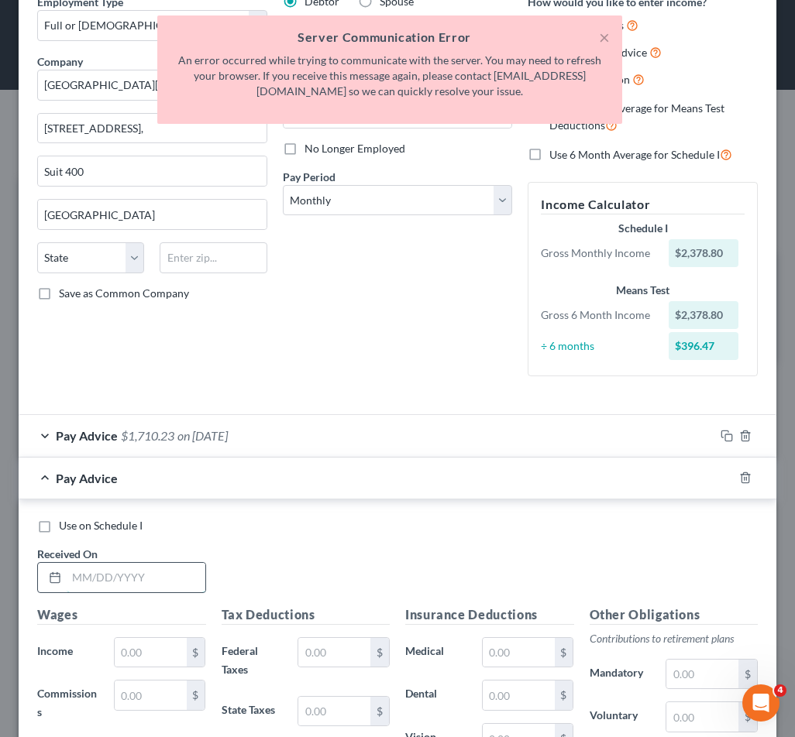
click at [116, 570] on input "text" at bounding box center [136, 577] width 139 height 29
type input "[DATE]"
click at [153, 658] on input "text" at bounding box center [151, 652] width 72 height 29
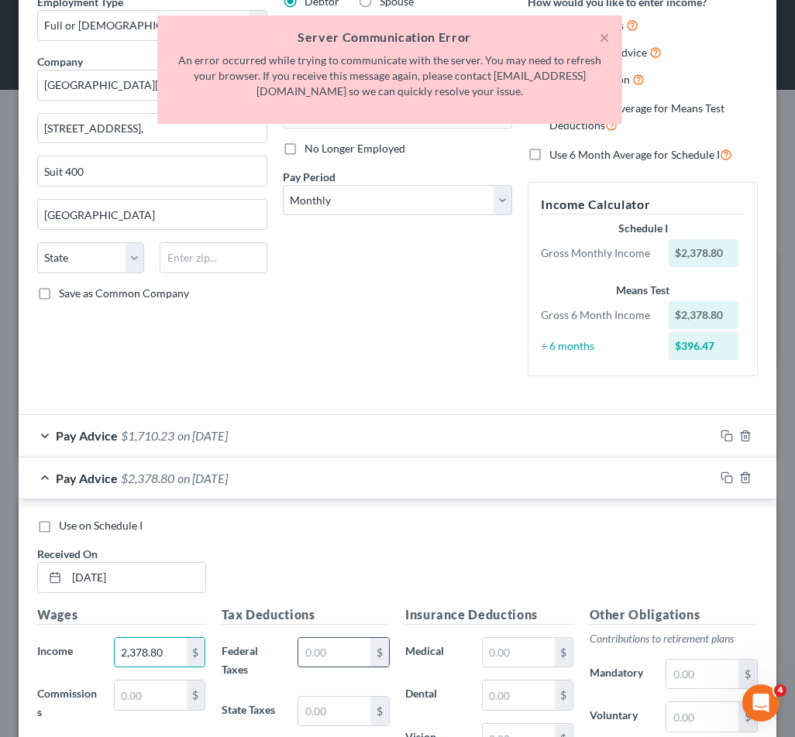
type input "2,378.80"
click at [304, 653] on input "text" at bounding box center [334, 652] width 72 height 29
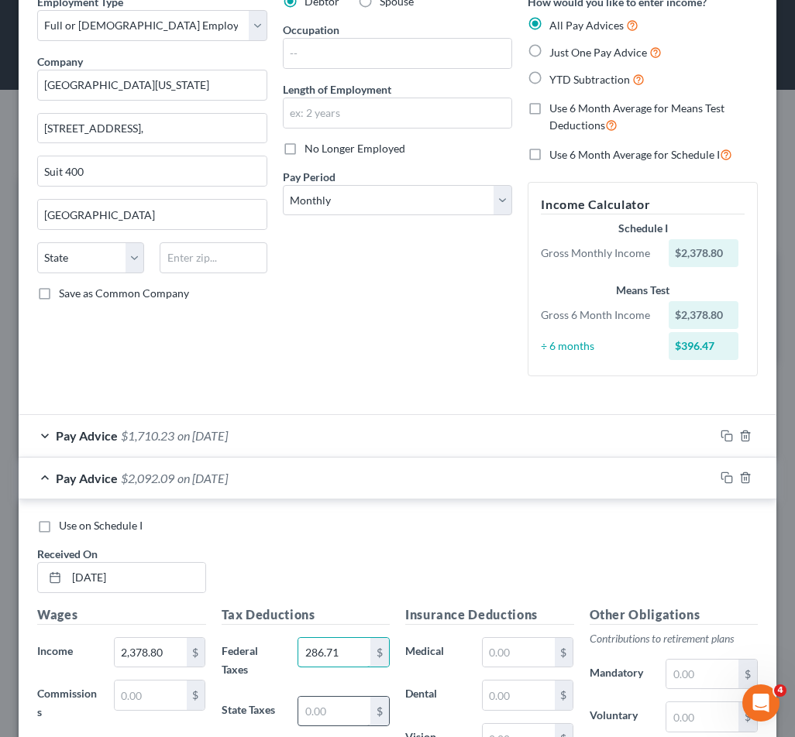
type input "286.71"
click at [328, 701] on input "text" at bounding box center [334, 711] width 72 height 29
type input "75"
click at [400, 692] on label "Dental" at bounding box center [435, 695] width 77 height 31
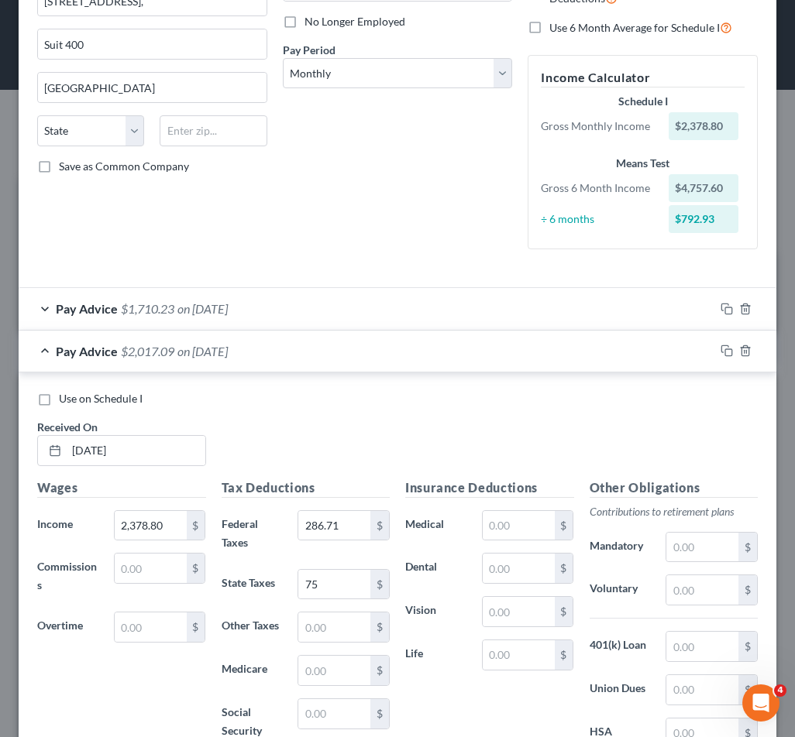
scroll to position [232, 0]
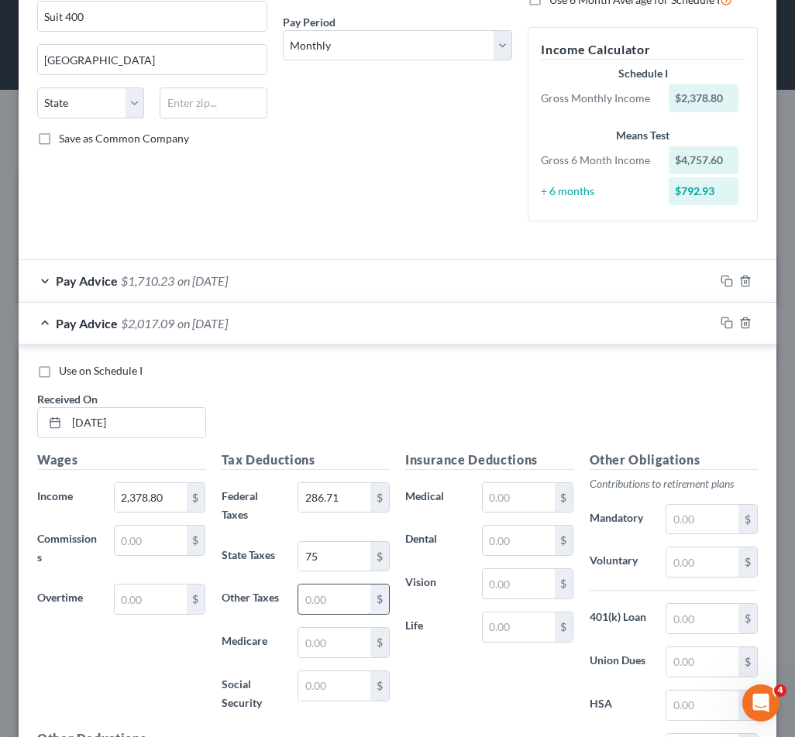
click at [321, 596] on input "text" at bounding box center [334, 599] width 72 height 29
type input "10.70"
click at [329, 648] on input "text" at bounding box center [334, 642] width 72 height 29
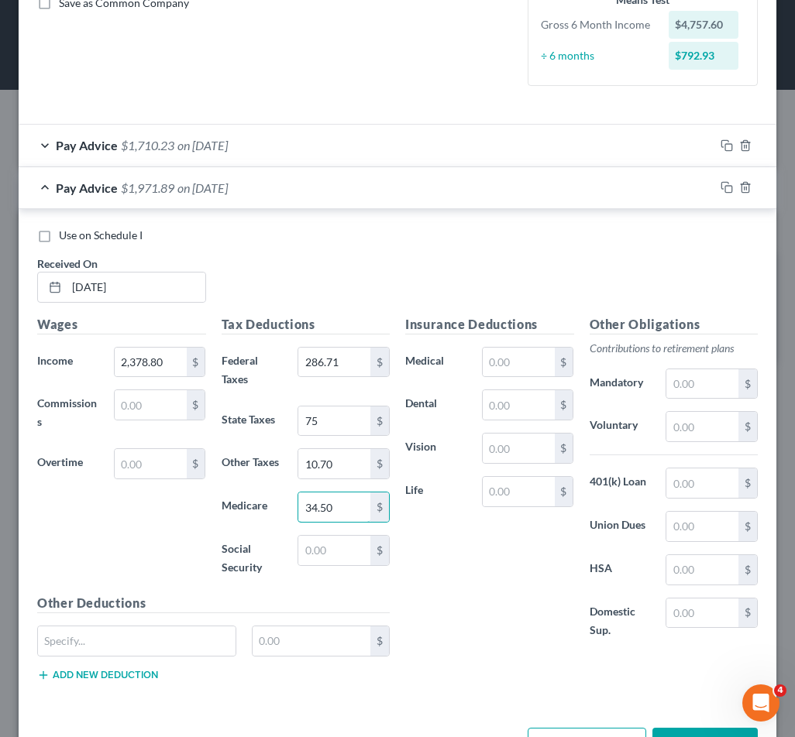
scroll to position [387, 0]
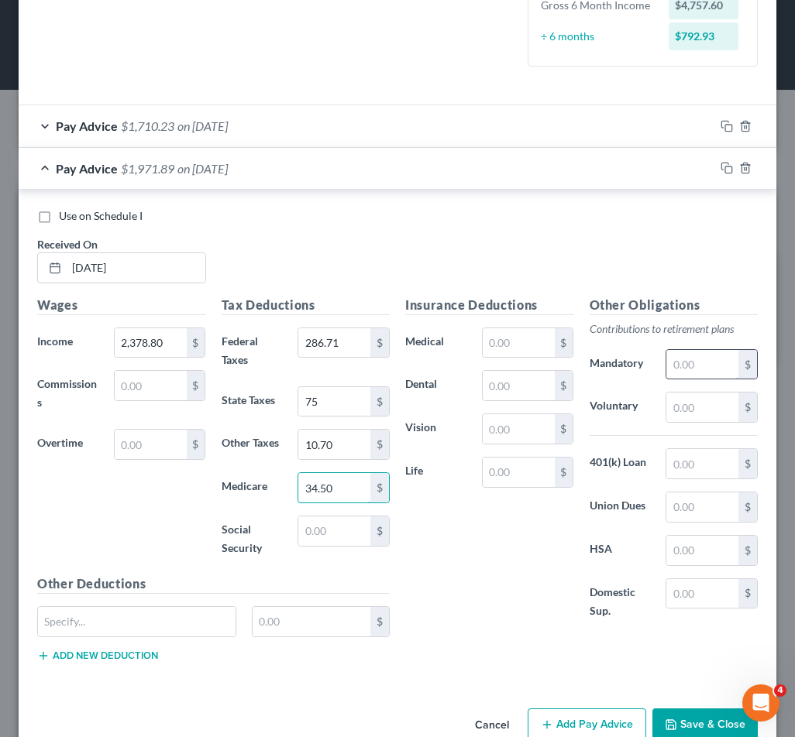
type input "34.50"
click at [699, 355] on input "text" at bounding box center [702, 364] width 72 height 29
type input "261.67"
click at [510, 576] on div "Insurance Deductions Medical $ Dental $ Vision $ Life $" at bounding box center [489, 467] width 184 height 342
click at [333, 174] on div "Pay Advice $1,710.22 on [DATE]" at bounding box center [367, 168] width 696 height 41
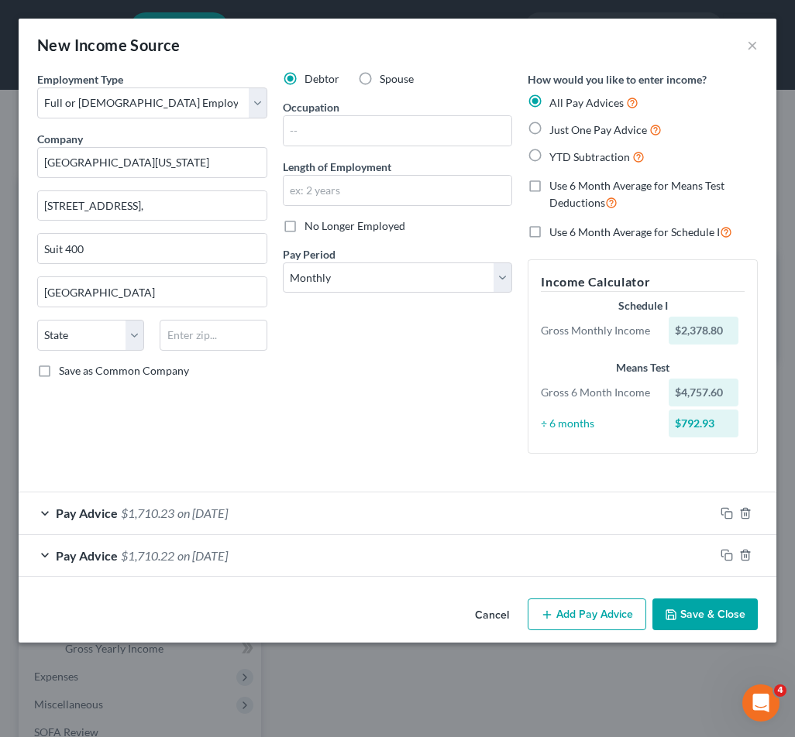
scroll to position [0, 0]
click at [630, 607] on button "Add Pay Advice" at bounding box center [586, 615] width 119 height 33
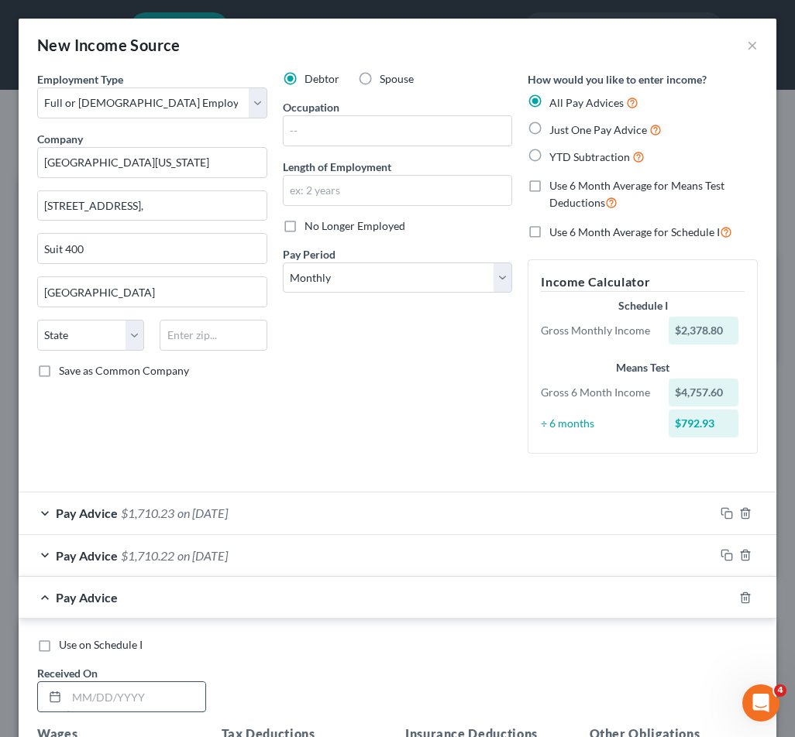
click at [122, 696] on input "text" at bounding box center [136, 696] width 139 height 29
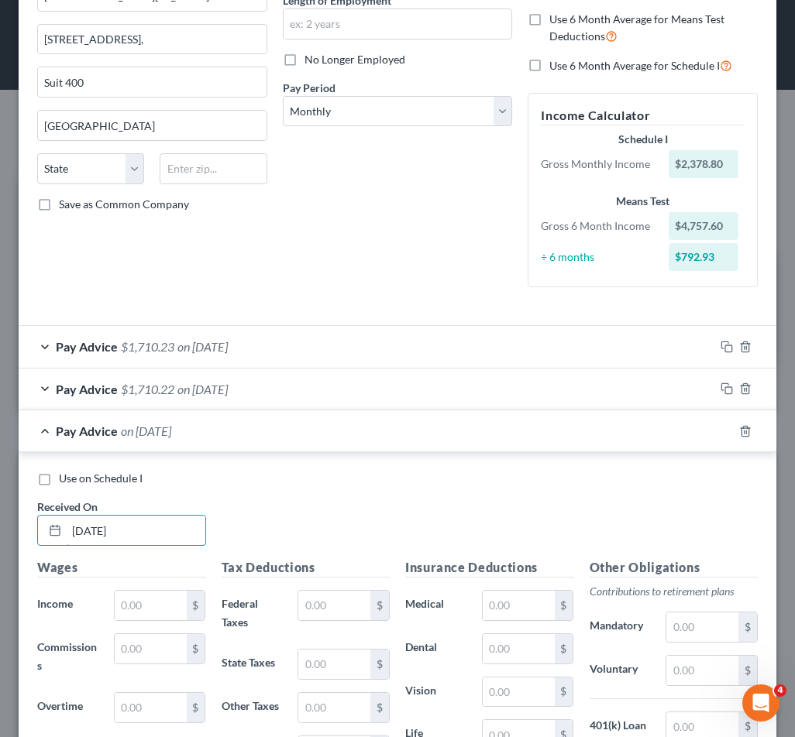
scroll to position [310, 0]
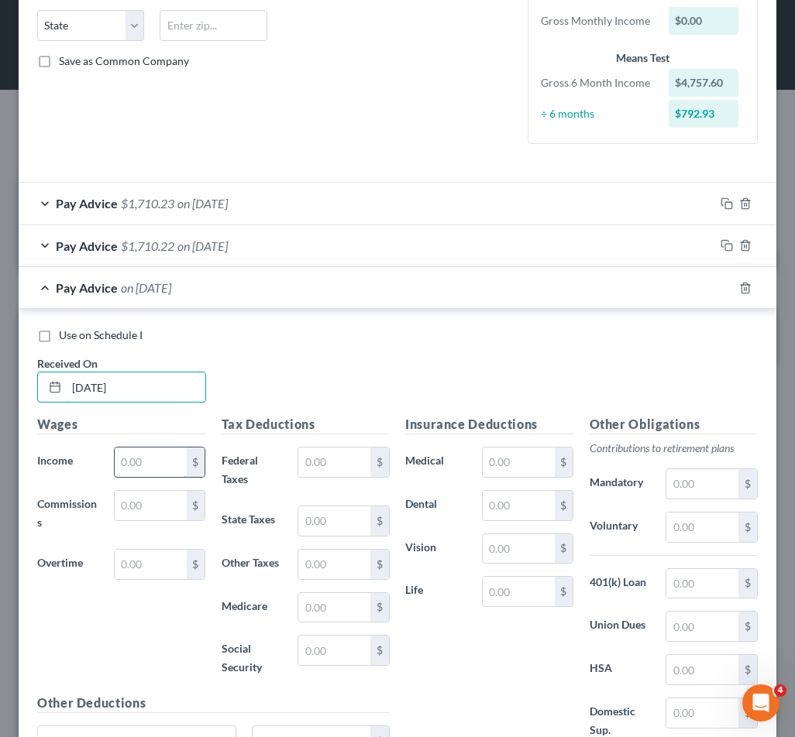
type input "[DATE]"
click at [139, 464] on input "text" at bounding box center [151, 462] width 72 height 29
type input "2,559.49"
click at [304, 450] on input "text" at bounding box center [334, 462] width 72 height 29
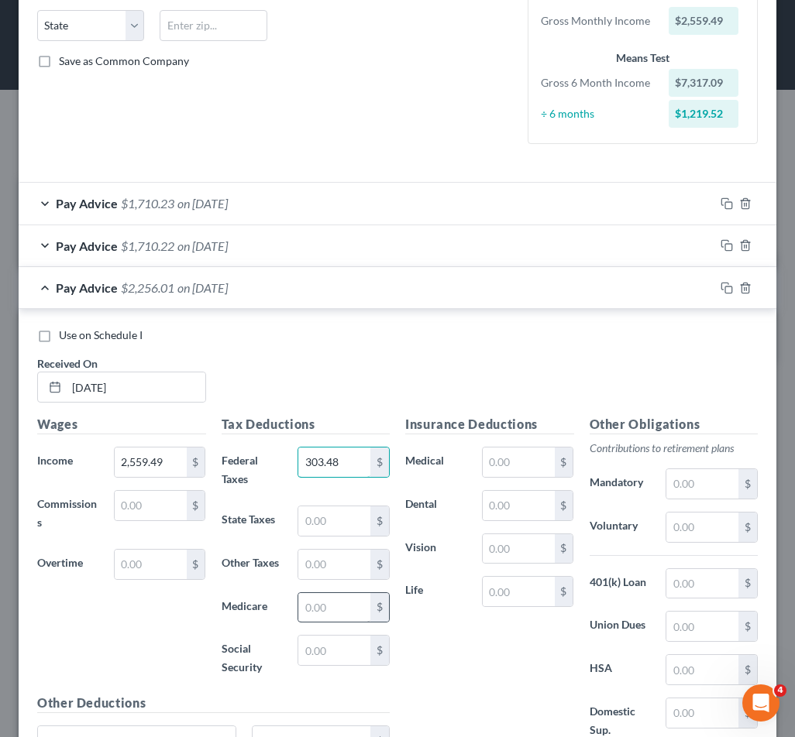
type input "303.48"
click at [328, 607] on input "text" at bounding box center [334, 607] width 72 height 29
type input "37.11"
click at [321, 561] on input "text" at bounding box center [334, 564] width 72 height 29
type input "11.52"
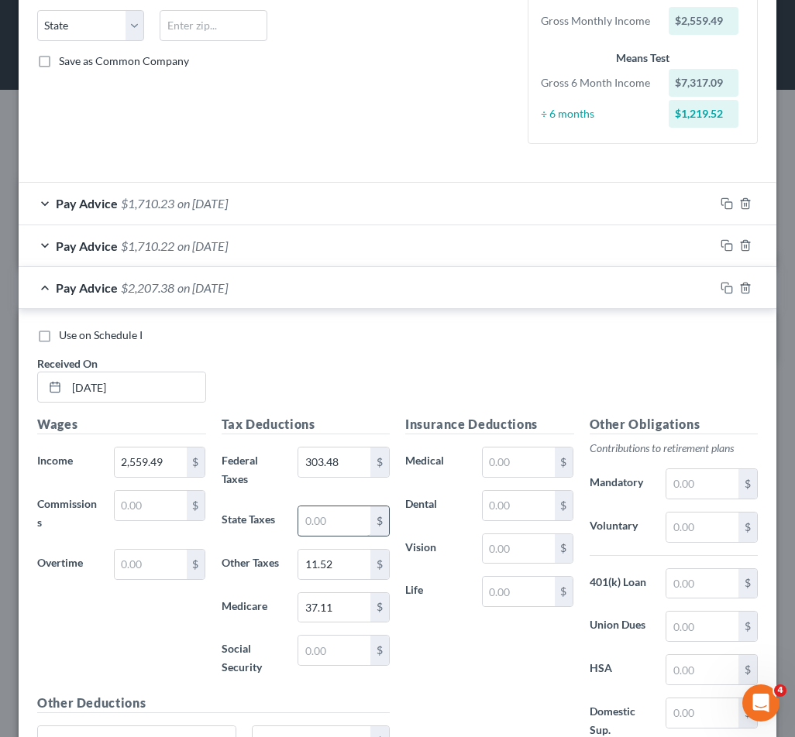
click at [310, 520] on input "text" at bounding box center [334, 521] width 72 height 29
type input "82"
click at [473, 639] on div "Insurance Deductions Medical $ Dental $ Vision $ Life $" at bounding box center [489, 586] width 184 height 342
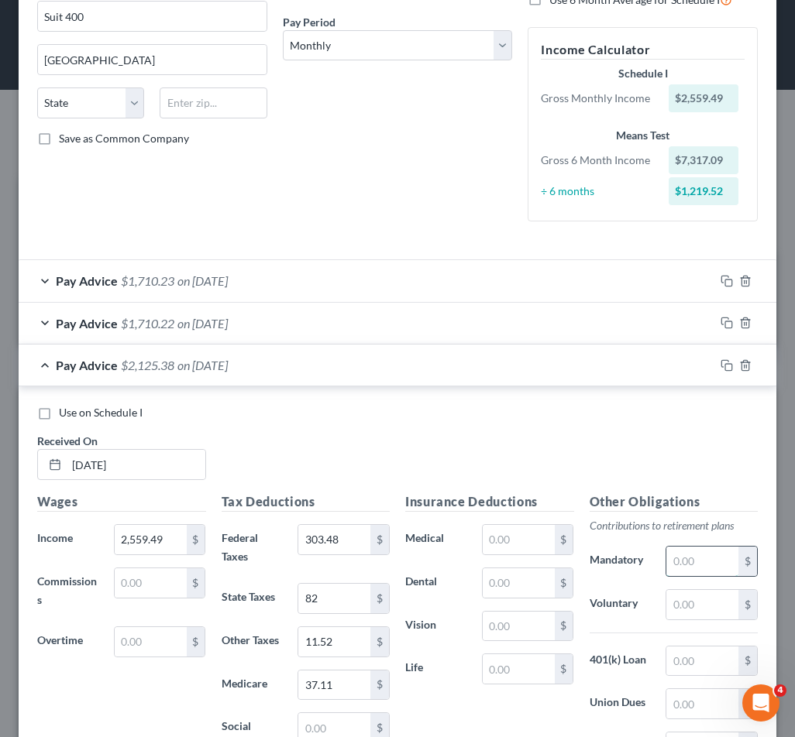
click at [681, 555] on input "text" at bounding box center [702, 561] width 72 height 29
type input "281.54"
click at [645, 443] on div "Use on Schedule I Received On * [DATE]" at bounding box center [397, 449] width 736 height 88
click at [388, 361] on div "Pay Advice $1,843.84 on [DATE]" at bounding box center [367, 365] width 696 height 41
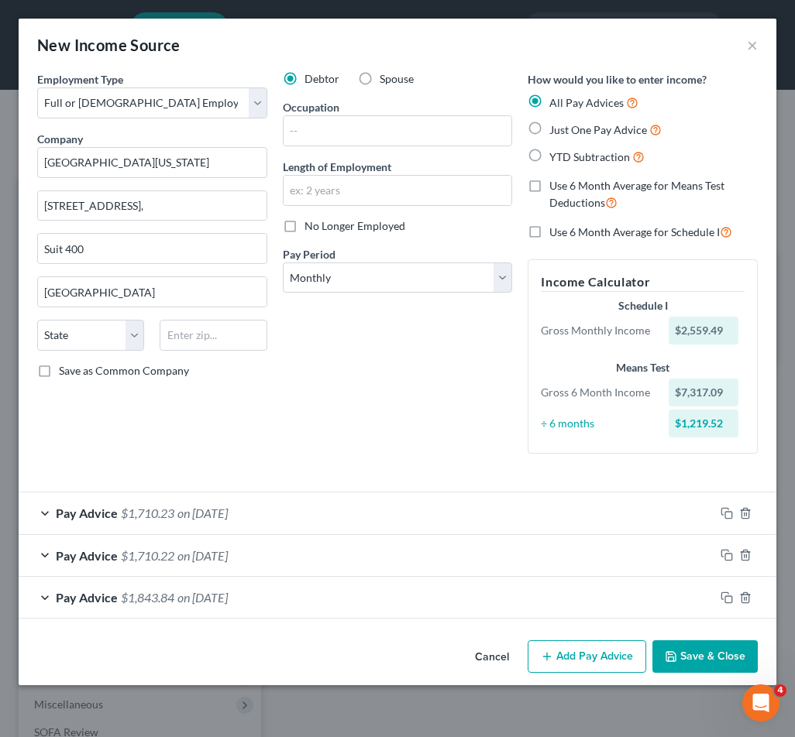
scroll to position [0, 0]
click at [576, 647] on button "Add Pay Advice" at bounding box center [586, 657] width 119 height 33
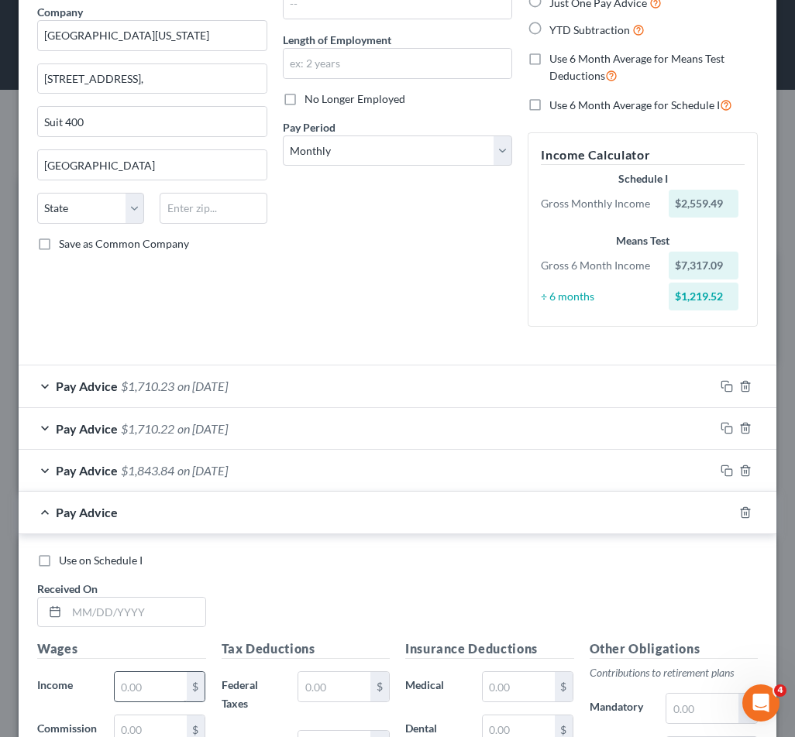
scroll to position [155, 0]
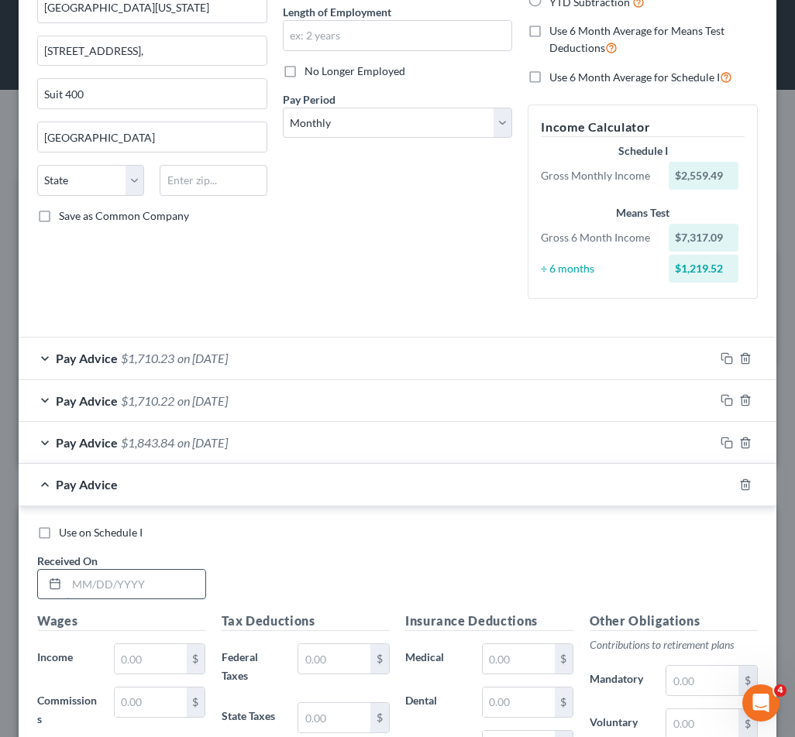
click at [101, 590] on input "text" at bounding box center [136, 584] width 139 height 29
type input "[DATE]"
click at [125, 662] on input "text" at bounding box center [151, 658] width 72 height 29
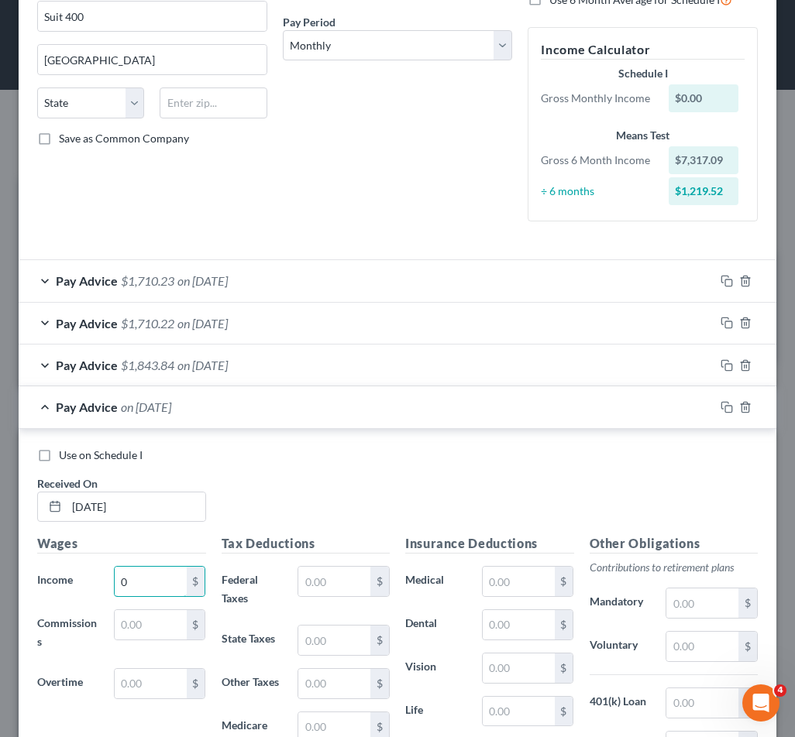
type input "0"
click at [475, 500] on div "Use on Schedule I Received On * [DATE]" at bounding box center [397, 492] width 736 height 88
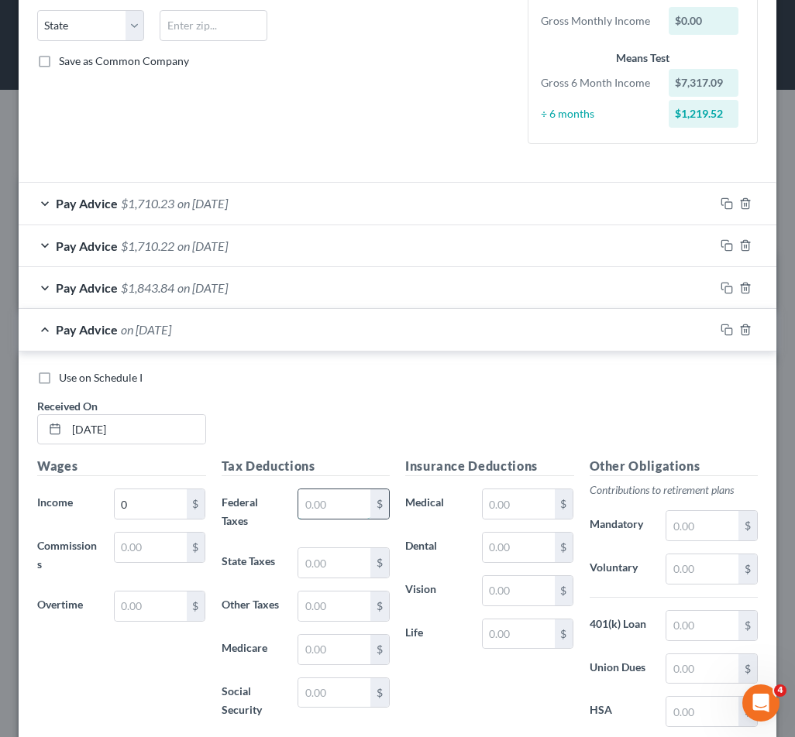
click at [328, 500] on input "text" at bounding box center [334, 504] width 72 height 29
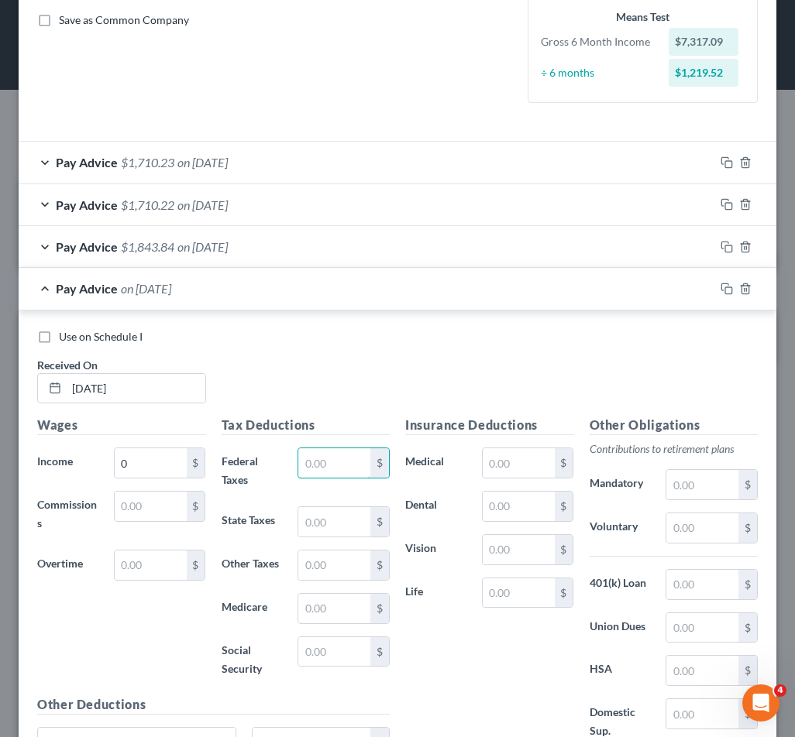
scroll to position [387, 0]
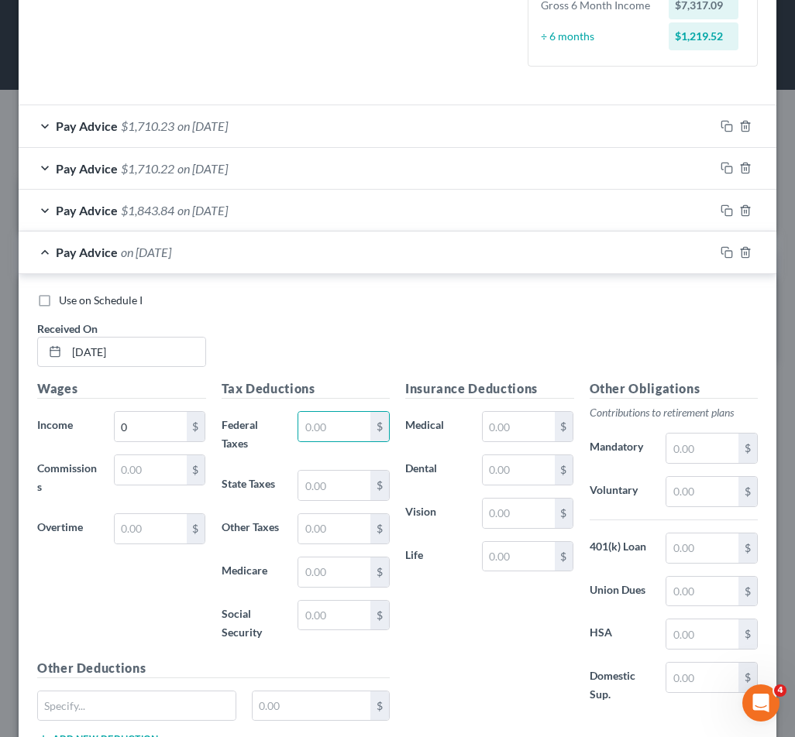
click at [271, 259] on div "Pay Advice on [DATE]" at bounding box center [367, 252] width 696 height 41
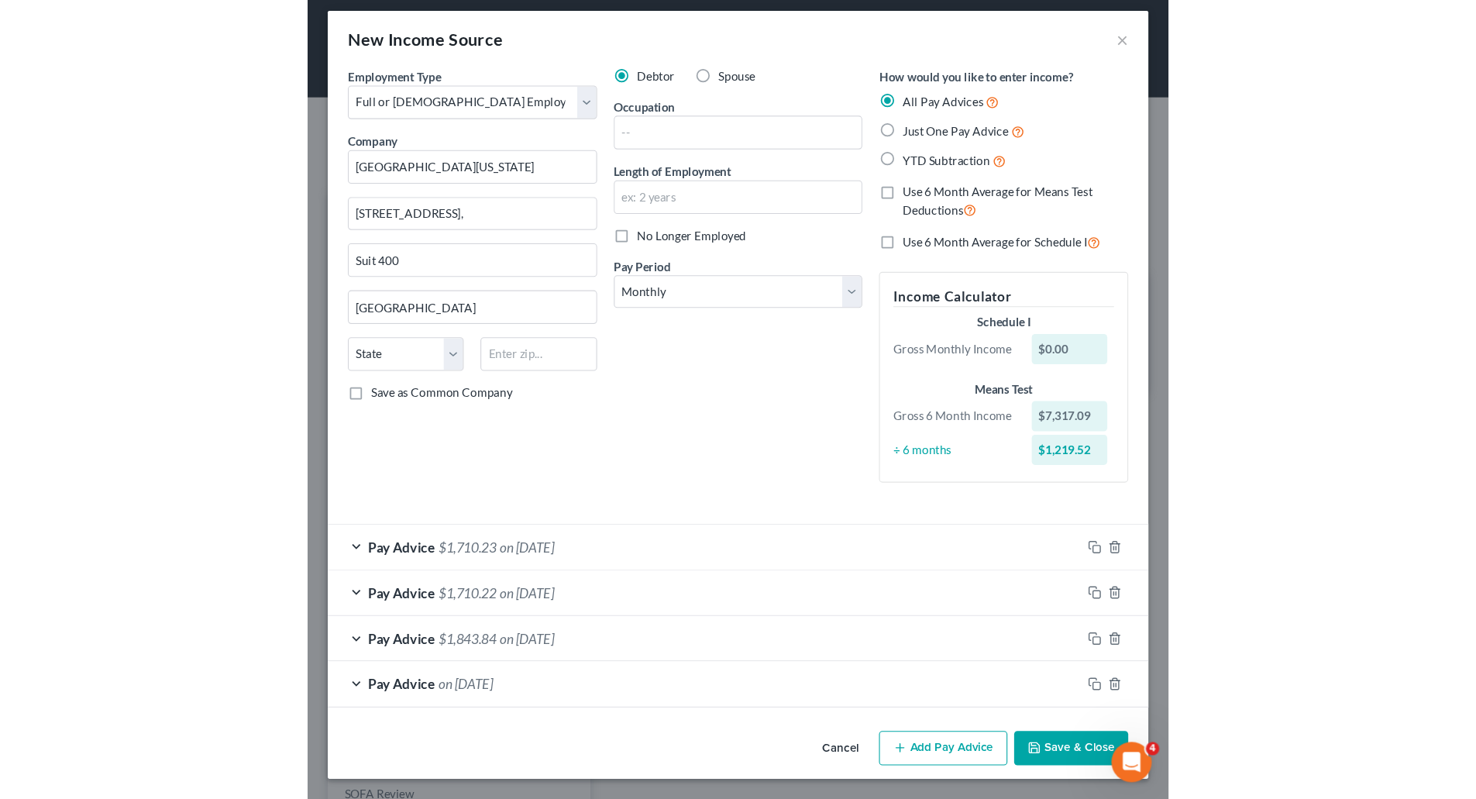
scroll to position [9, 0]
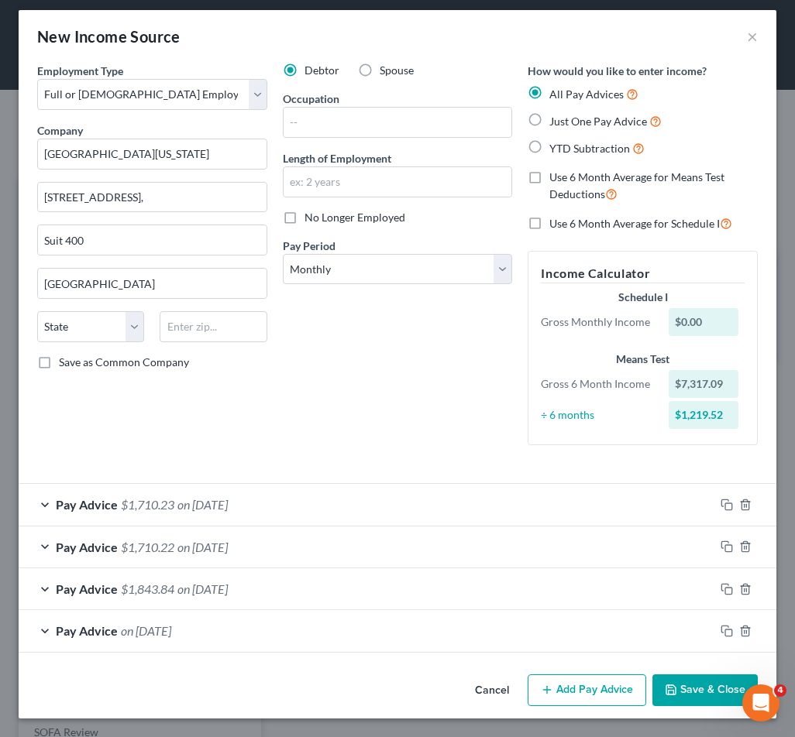
click at [600, 695] on button "Add Pay Advice" at bounding box center [586, 691] width 119 height 33
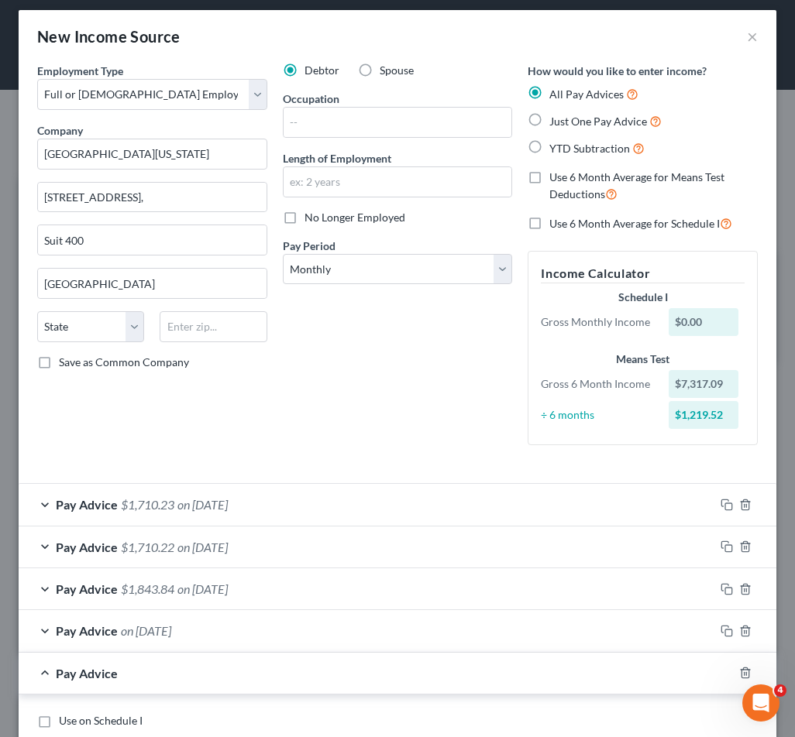
click at [326, 383] on div "Debtor Spouse Occupation Length of Employment No Longer Employed Pay Period * S…" at bounding box center [398, 260] width 246 height 395
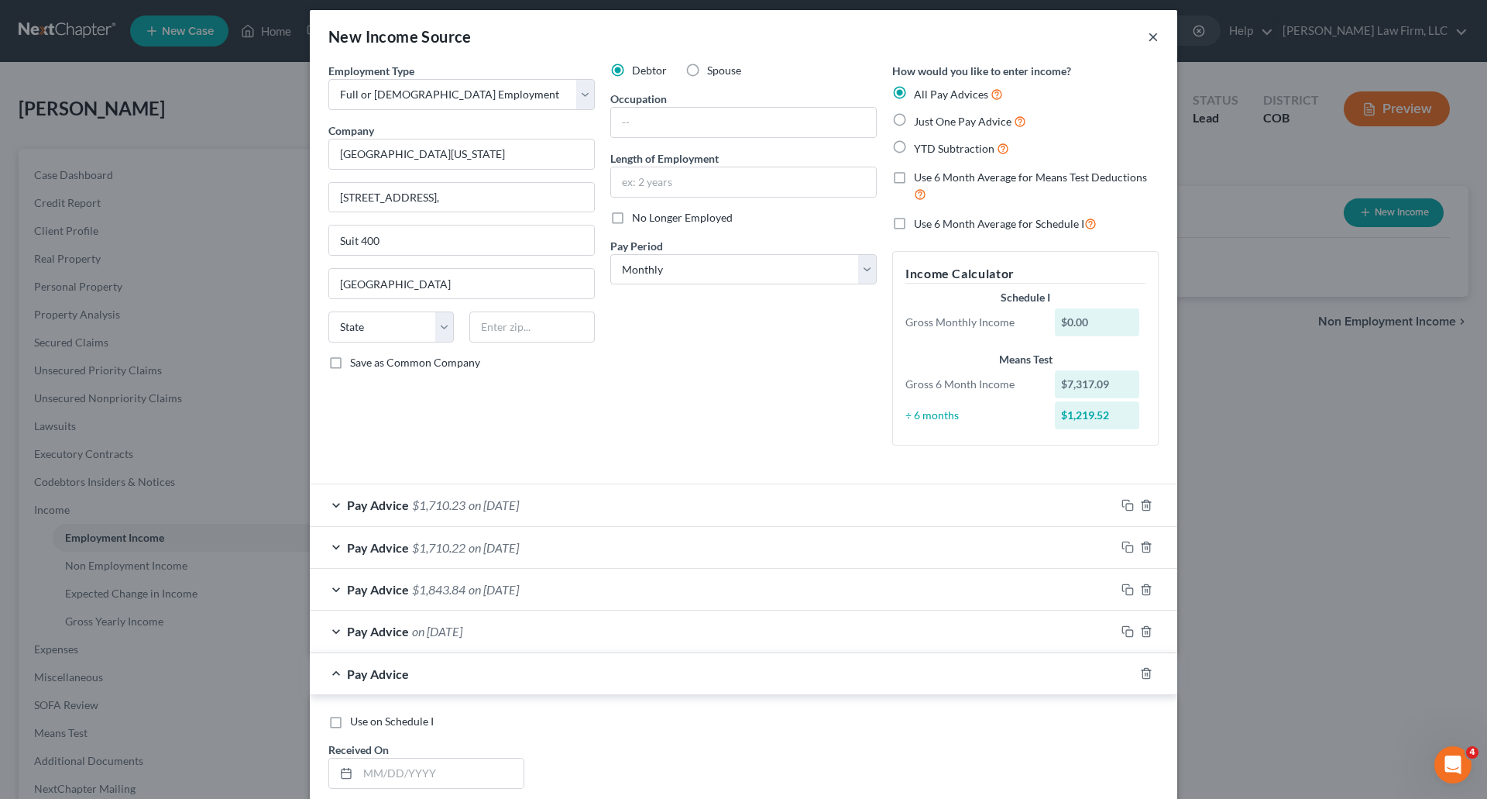
click at [1153, 36] on button "×" at bounding box center [1153, 36] width 11 height 19
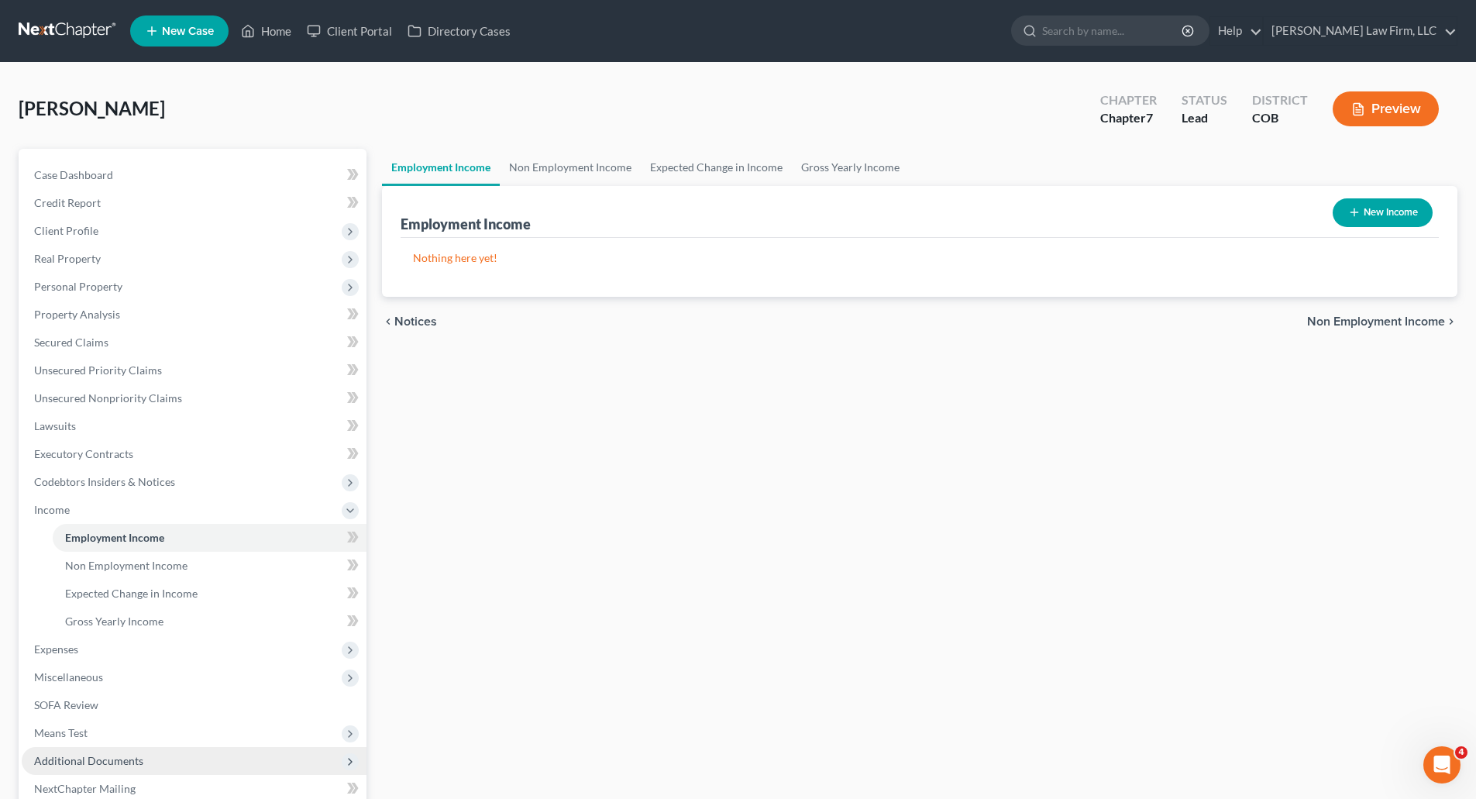
click at [98, 763] on span "Additional Documents" at bounding box center [88, 760] width 109 height 13
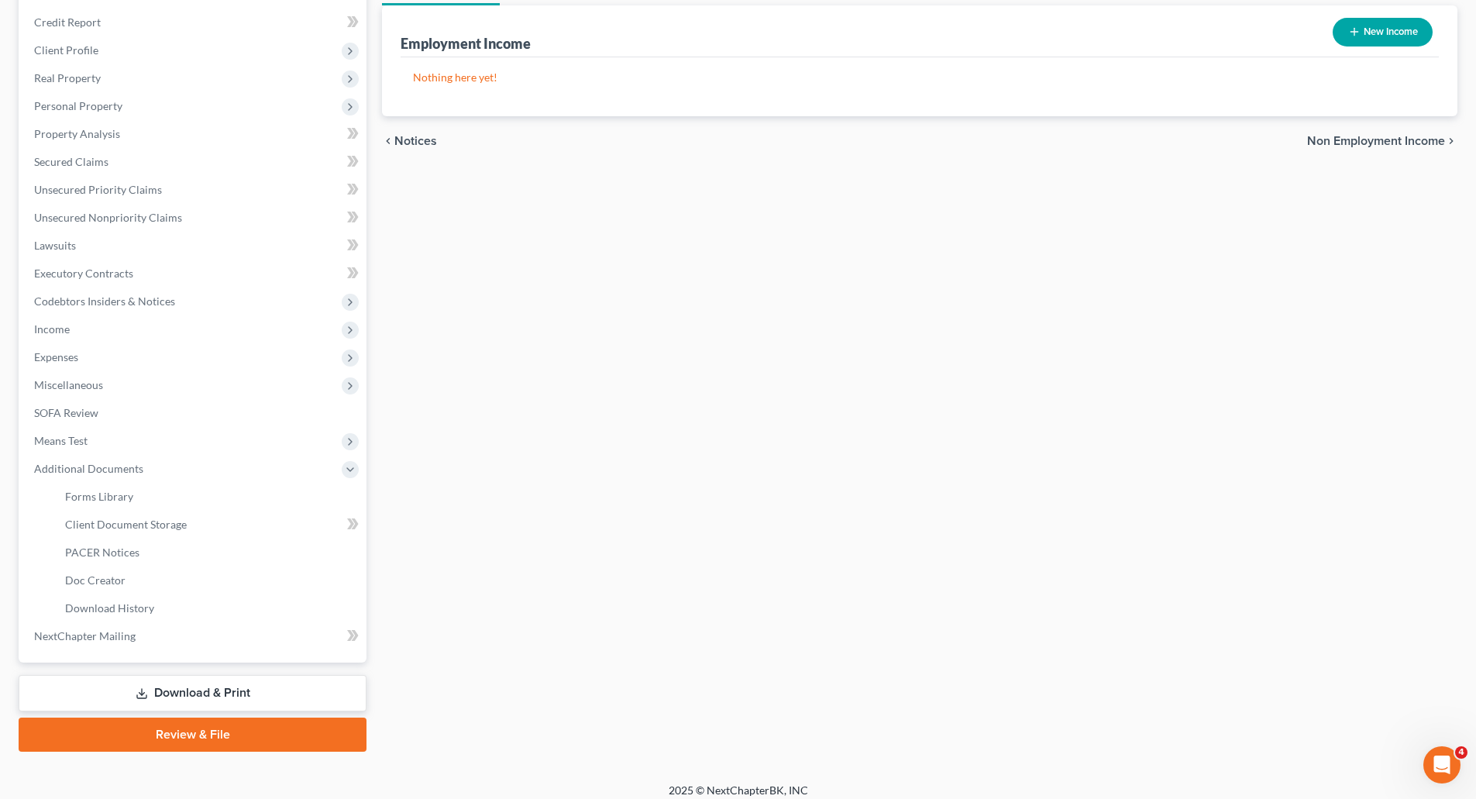
scroll to position [192, 0]
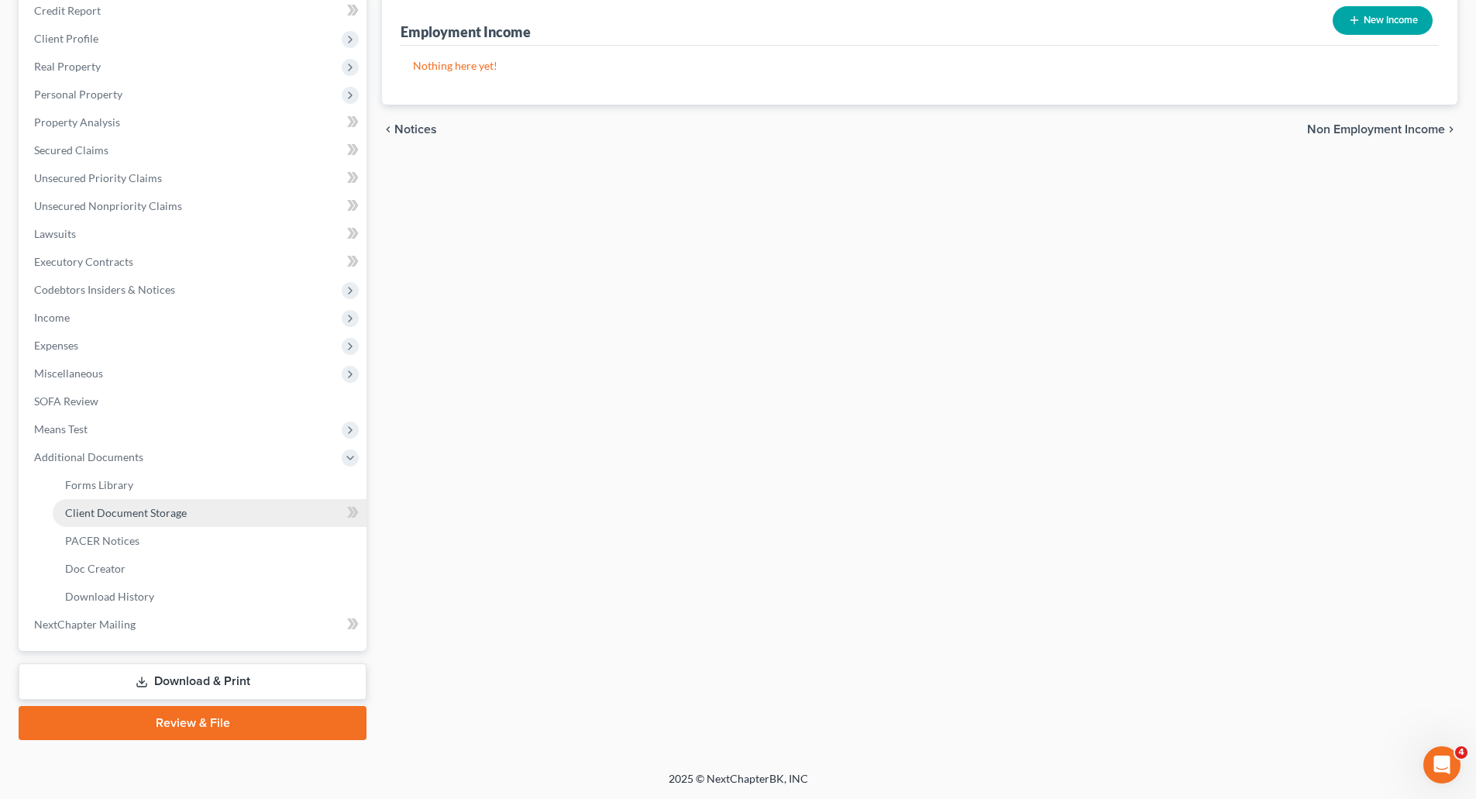
click at [139, 519] on link "Client Document Storage" at bounding box center [210, 513] width 314 height 28
